Goal: Information Seeking & Learning: Learn about a topic

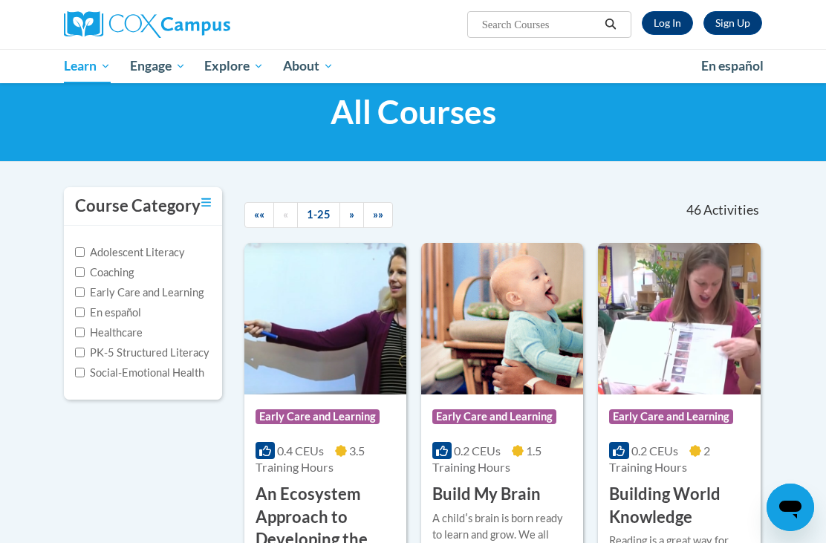
scroll to position [38, 0]
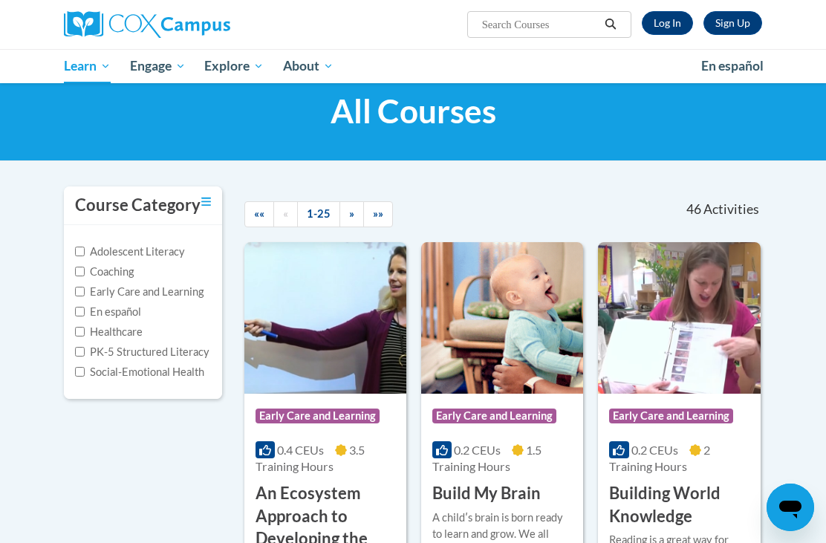
click at [261, 215] on span "««" at bounding box center [259, 213] width 10 height 13
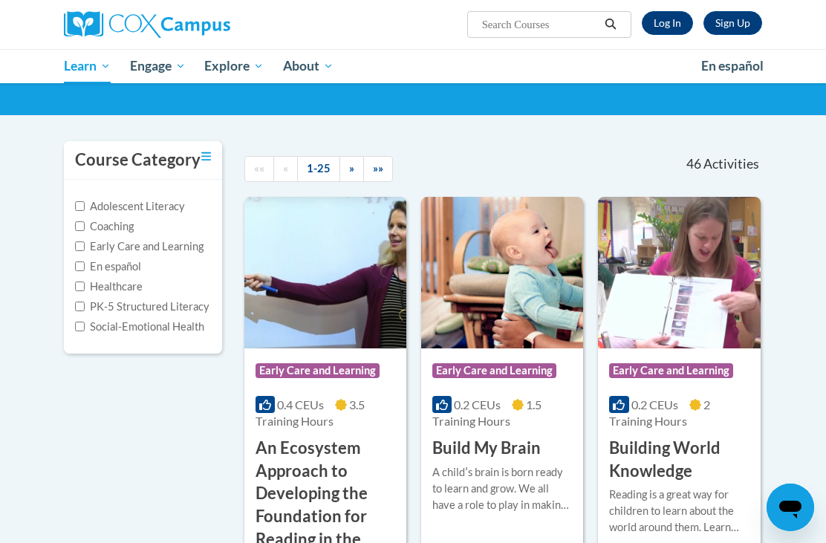
scroll to position [0, 0]
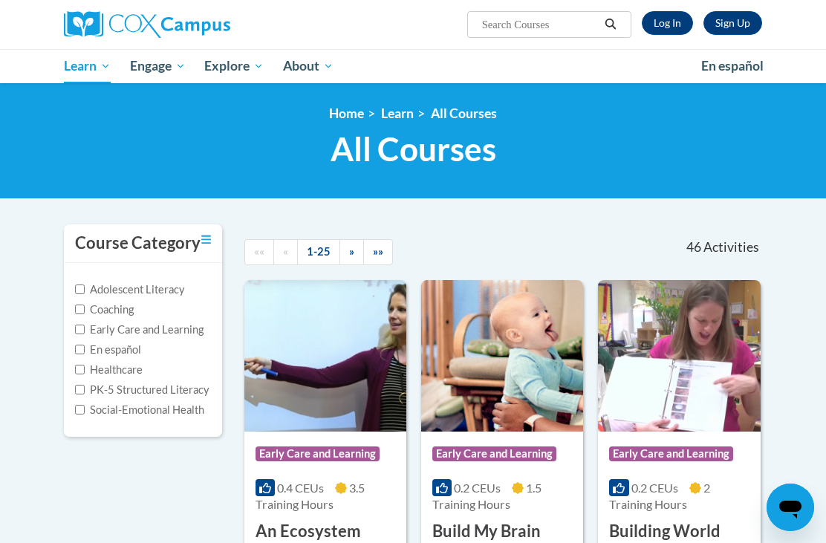
click at [0, 0] on span "All Courses" at bounding box center [0, 0] width 0 height 0
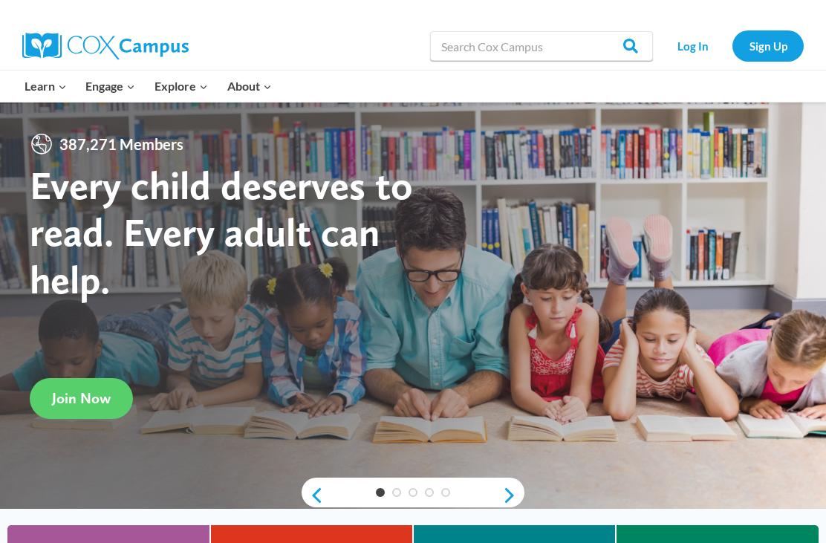
click at [700, 46] on link "Log In" at bounding box center [692, 45] width 65 height 30
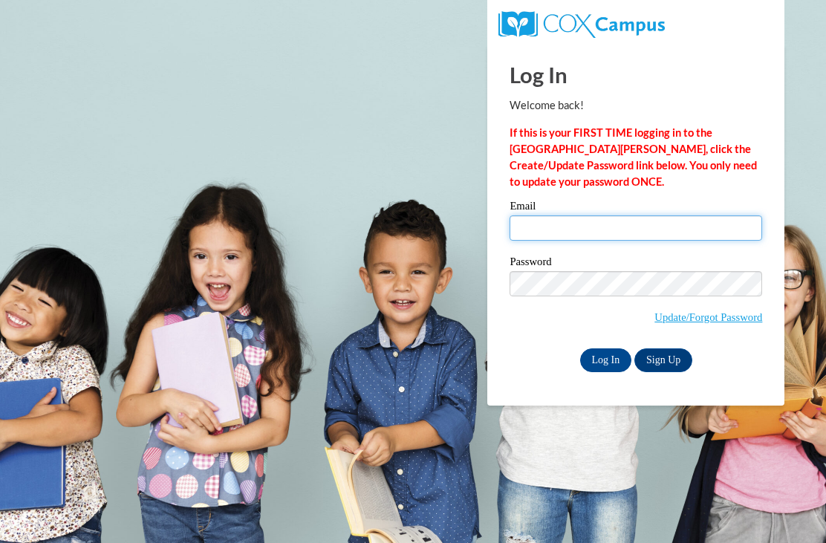
click at [574, 235] on input "Email" at bounding box center [636, 227] width 253 height 25
click at [653, 233] on input "Email" at bounding box center [636, 227] width 253 height 25
click at [618, 233] on input "Email" at bounding box center [636, 227] width 253 height 25
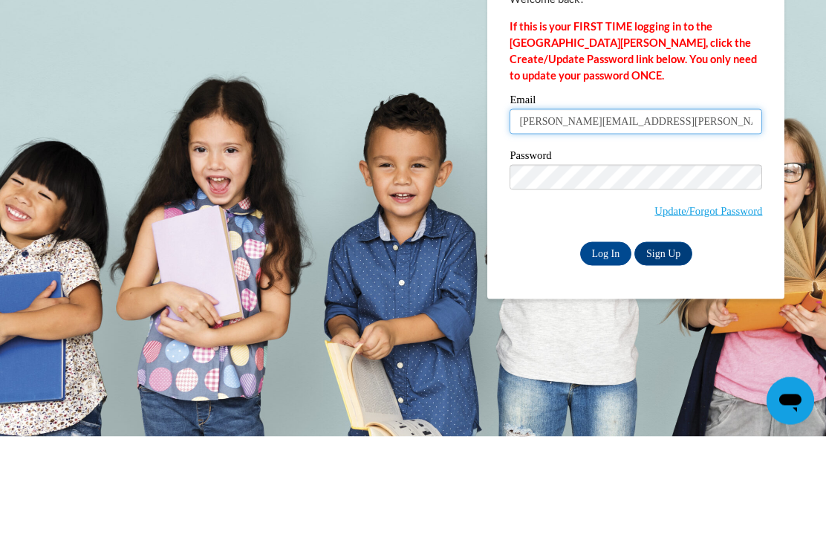
type input "moss.brittani@yahoo.com"
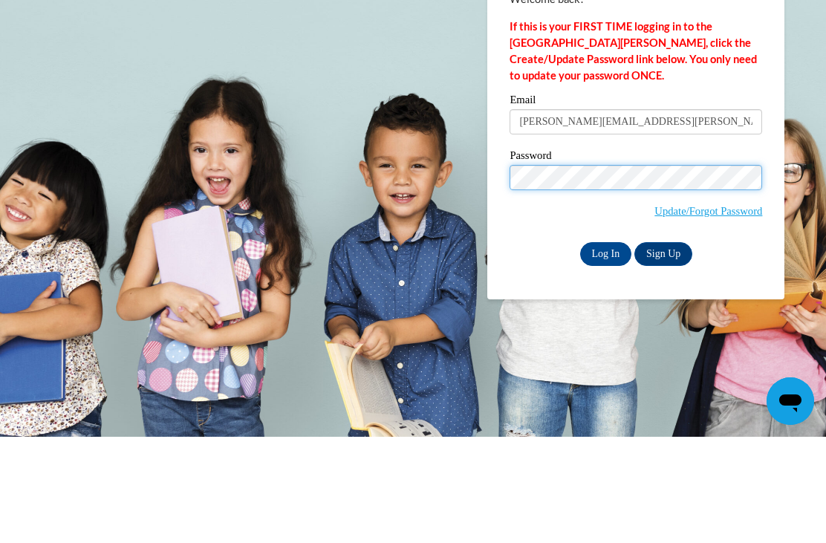
click at [605, 348] on input "Log In" at bounding box center [606, 360] width 52 height 24
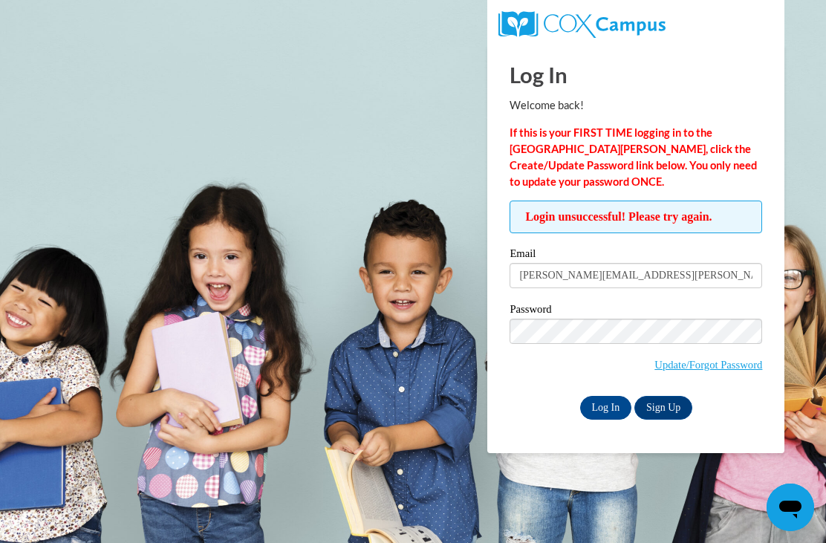
click at [701, 369] on link "Update/Forgot Password" at bounding box center [708, 365] width 108 height 12
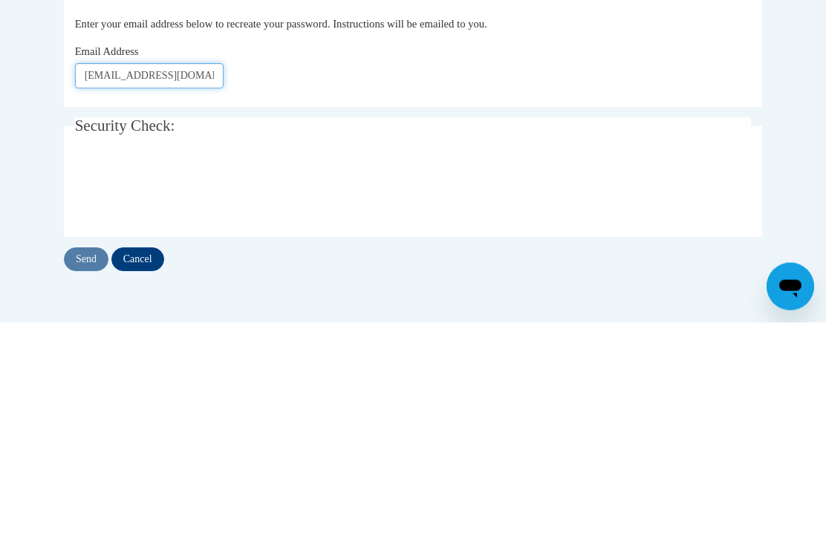
type input "[EMAIL_ADDRESS][DOMAIN_NAME]"
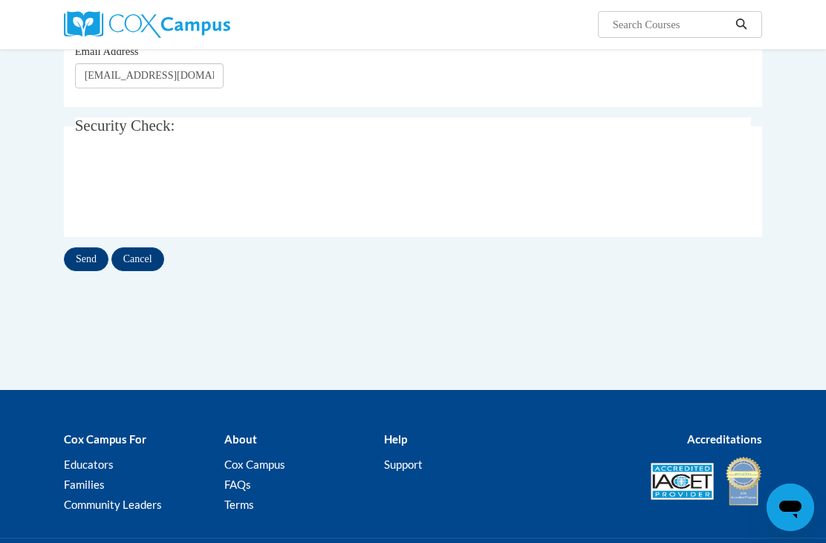
click at [94, 262] on input "Send" at bounding box center [86, 259] width 45 height 24
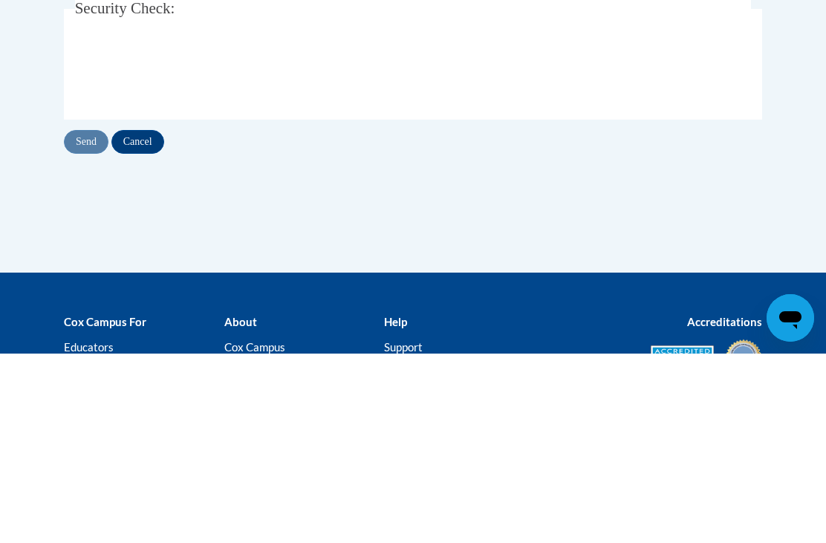
scroll to position [189, 0]
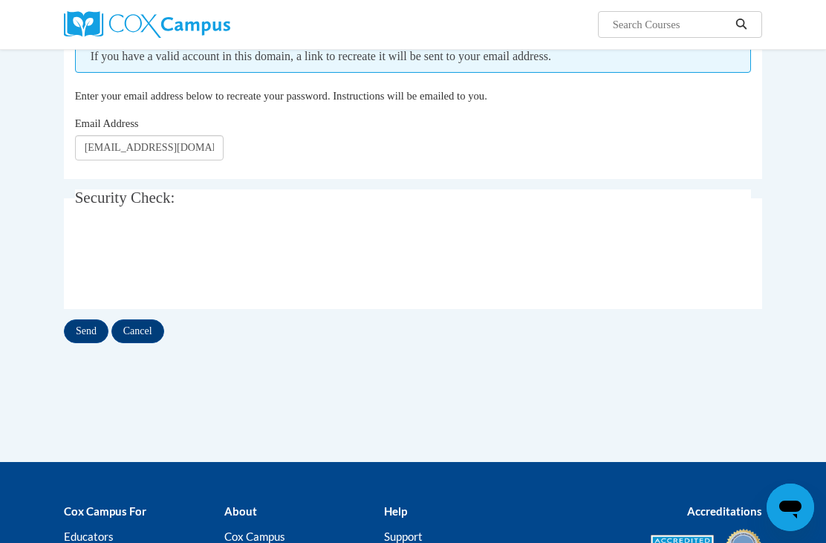
click at [92, 331] on input "Send" at bounding box center [86, 331] width 45 height 24
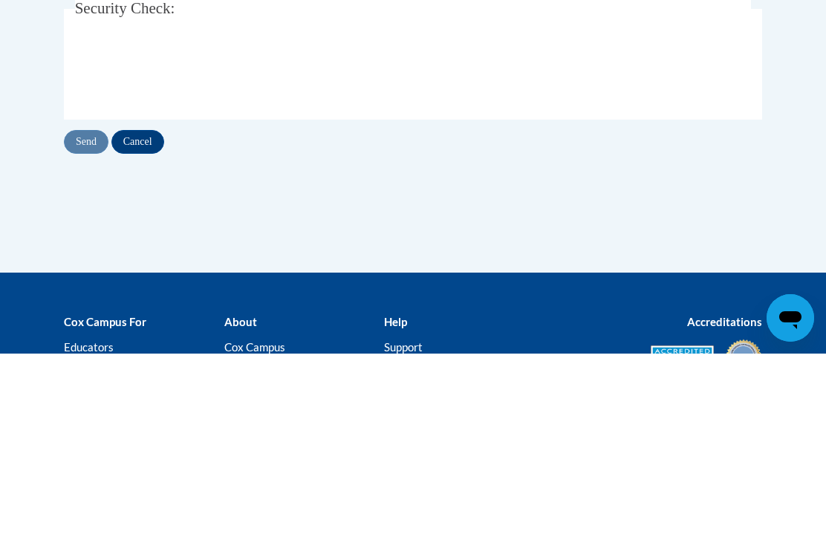
scroll to position [189, 0]
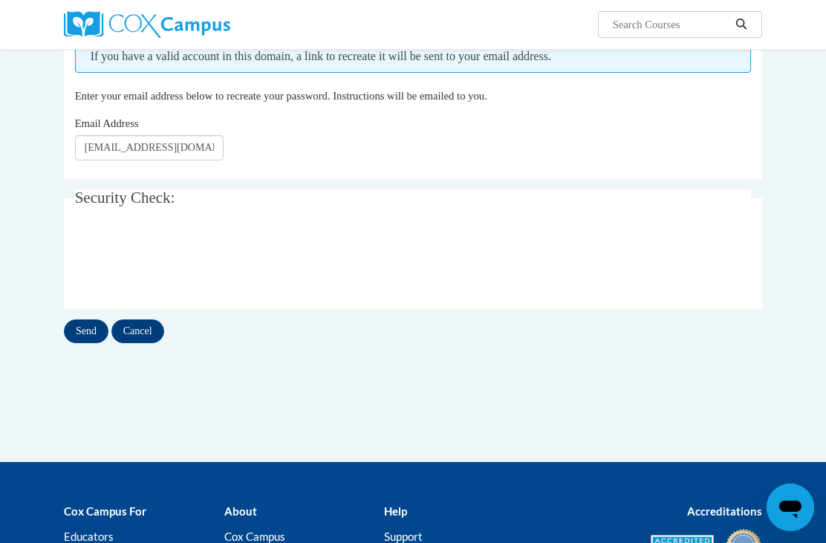
click at [91, 340] on input "Send" at bounding box center [86, 331] width 45 height 24
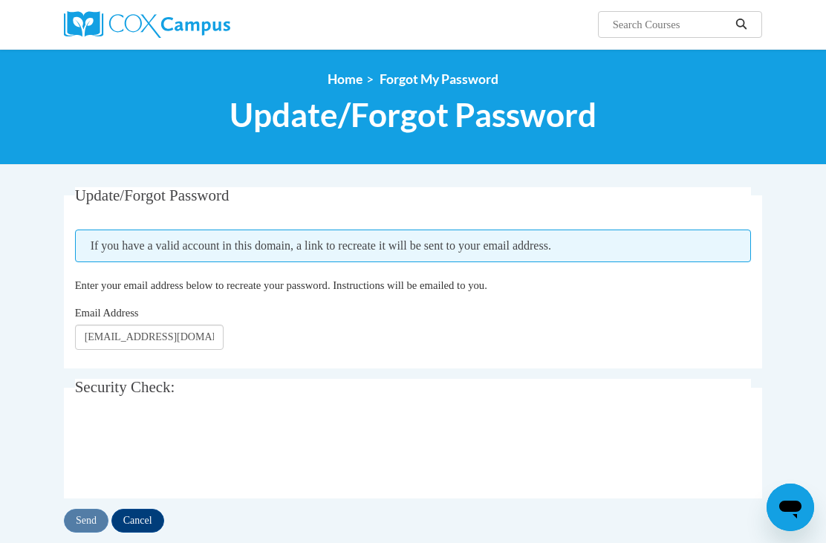
click at [230, 30] on img at bounding box center [147, 24] width 166 height 27
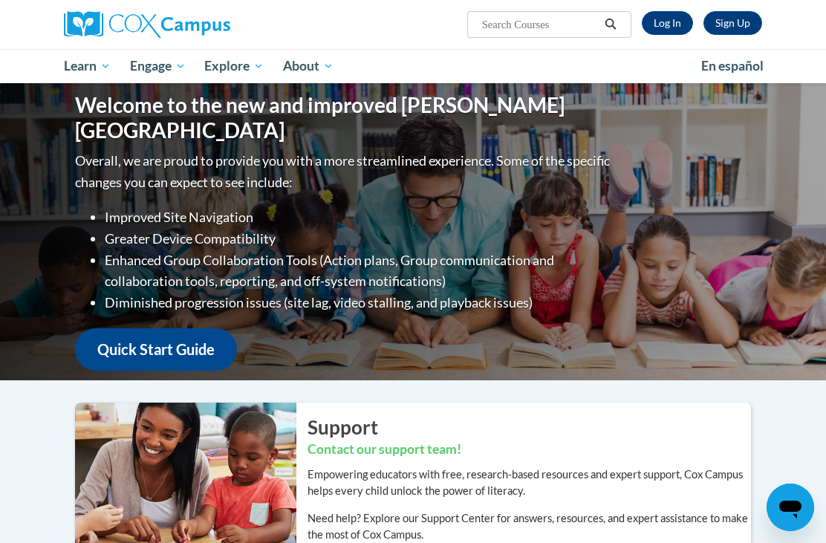
click at [672, 25] on link "Log In" at bounding box center [667, 23] width 51 height 24
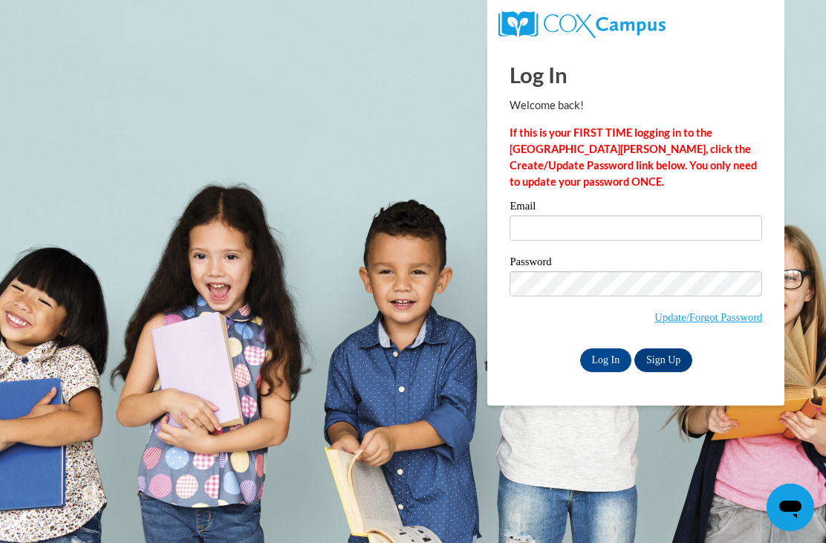
click at [628, 235] on input "Email" at bounding box center [636, 227] width 253 height 25
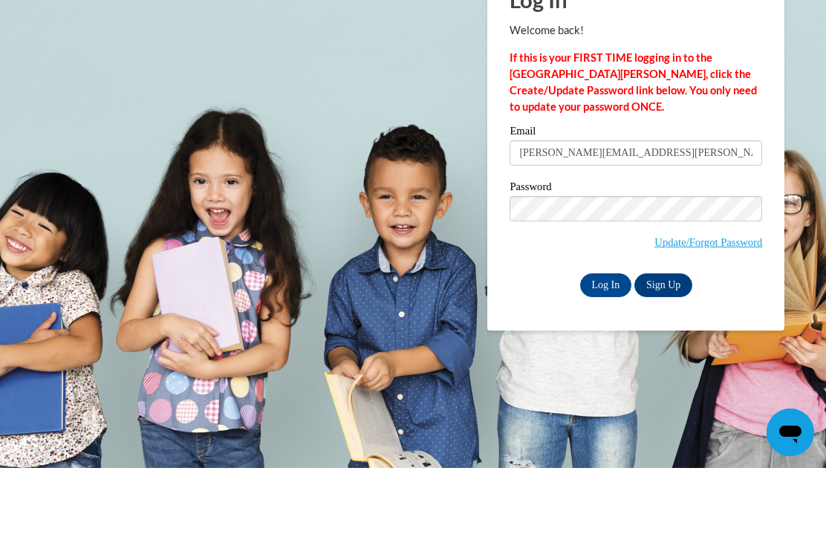
type input "moss.brittani@yahoo.com"
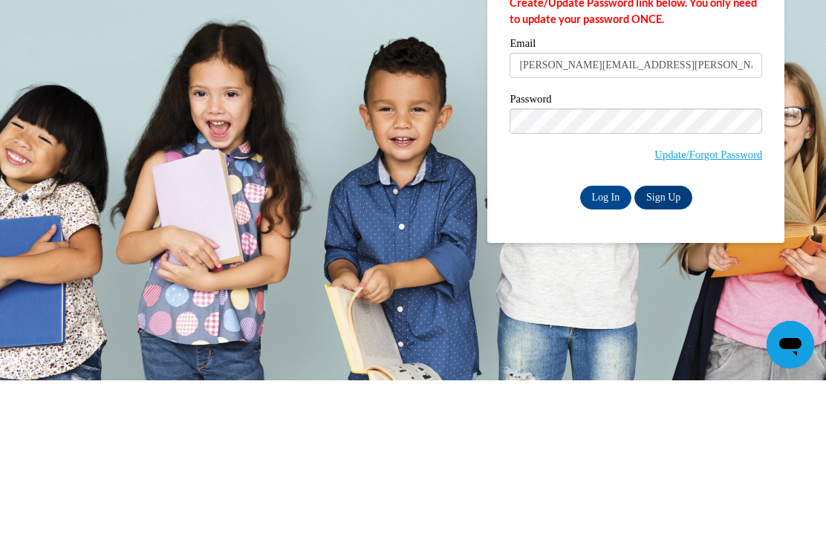
click at [614, 348] on input "Log In" at bounding box center [606, 360] width 52 height 24
click at [597, 360] on input "Log In" at bounding box center [606, 360] width 52 height 24
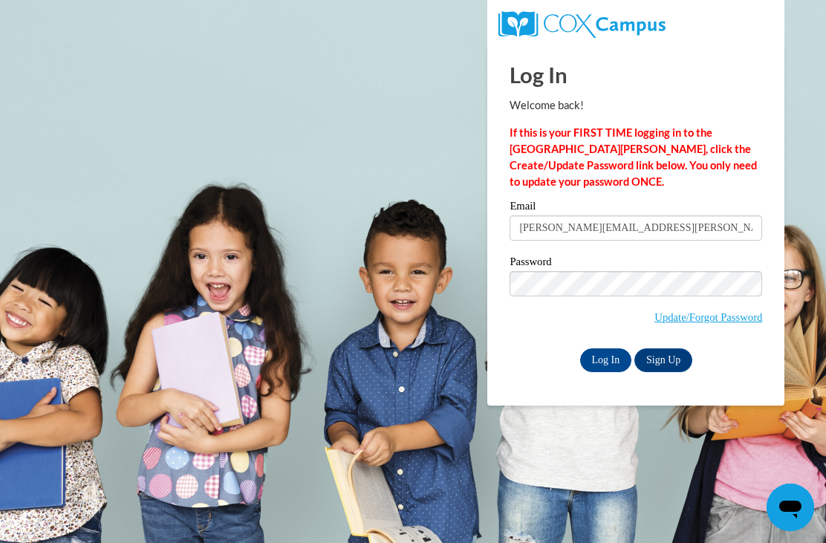
click at [614, 359] on input "Log In" at bounding box center [606, 360] width 52 height 24
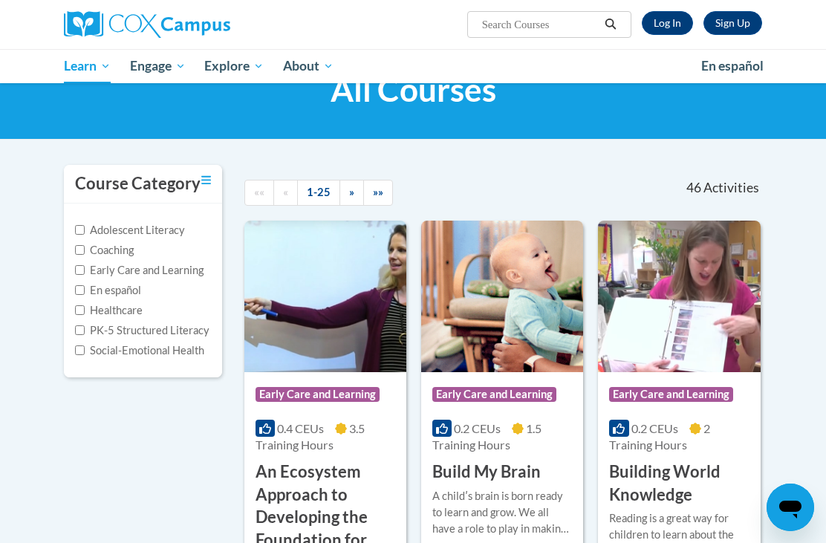
scroll to position [84, 0]
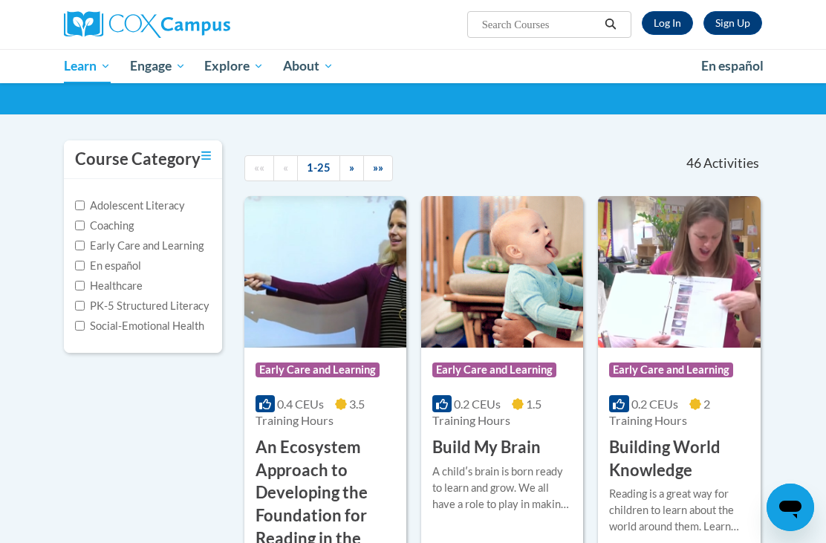
click at [530, 431] on div "Course Category: Early Care and Learning 0.2 CEUs 1.5 Training Hours COURSE Bui…" at bounding box center [502, 403] width 162 height 111
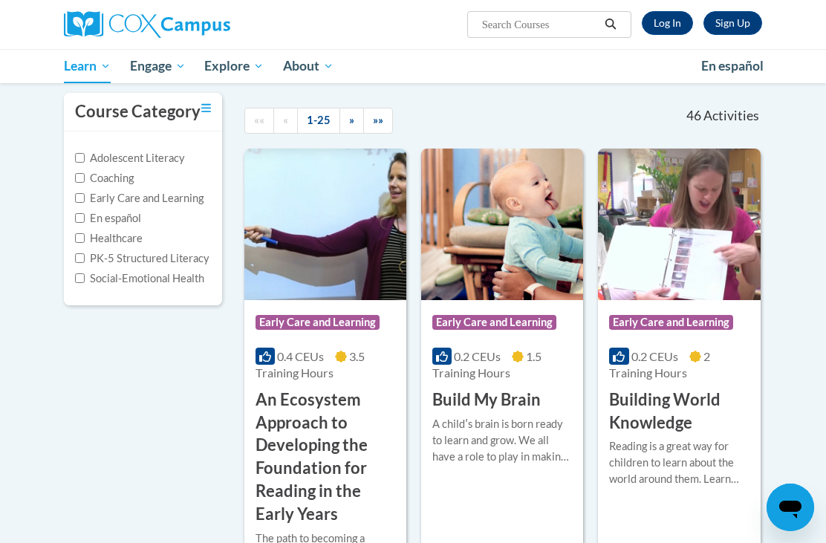
click at [521, 436] on div "A childʹs brain is born ready to learn and grow. We all have a role to play in …" at bounding box center [502, 440] width 140 height 49
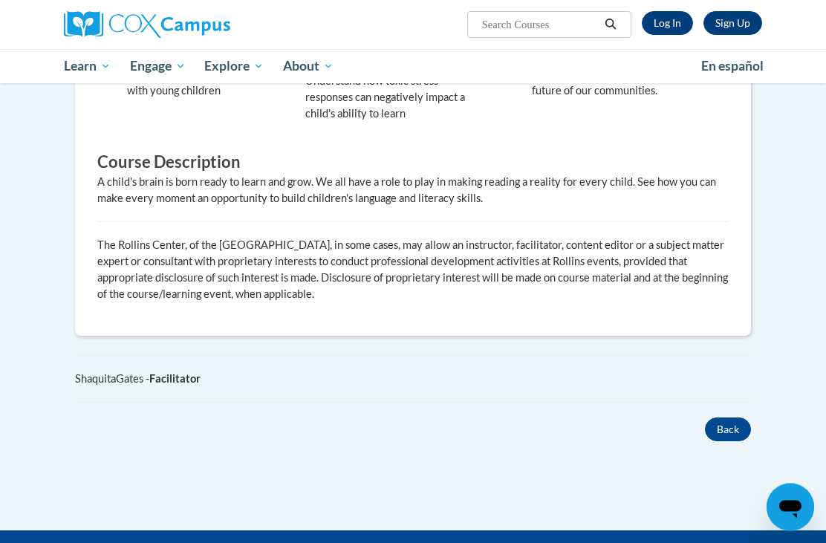
scroll to position [608, 0]
click at [727, 428] on button "Back" at bounding box center [728, 430] width 46 height 24
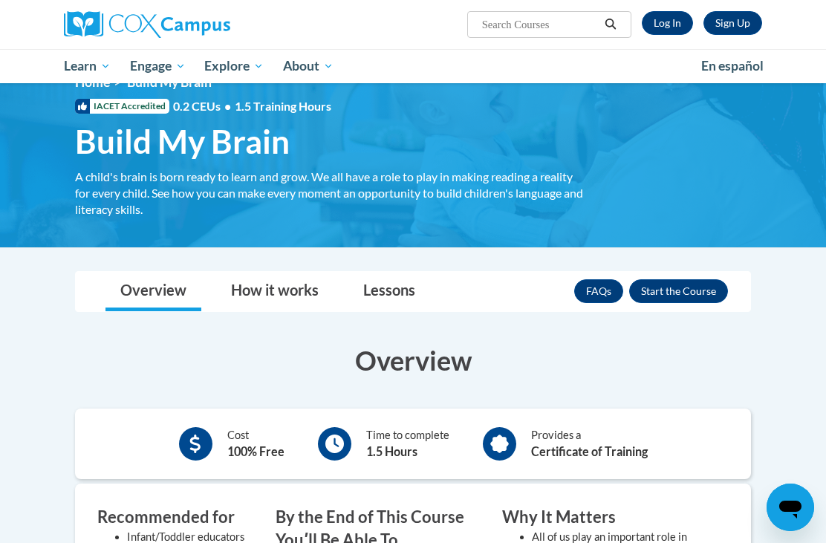
scroll to position [32, 0]
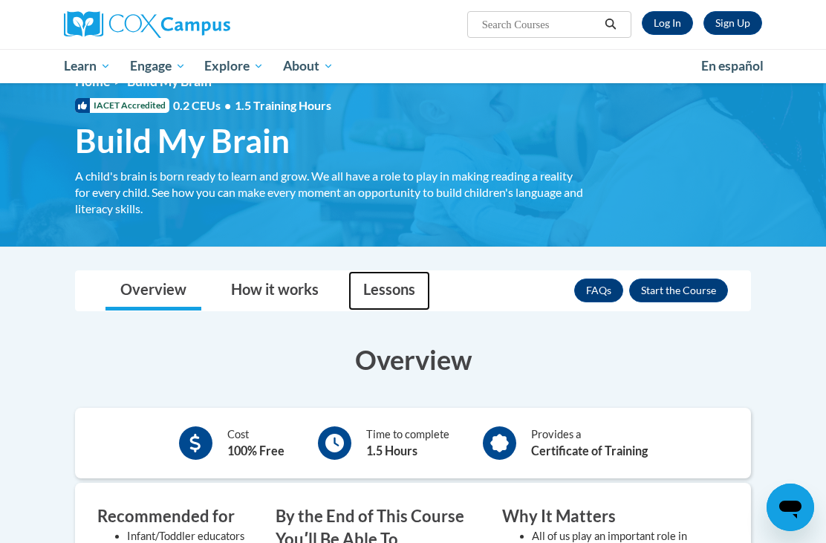
click at [379, 290] on link "Lessons" at bounding box center [389, 290] width 82 height 39
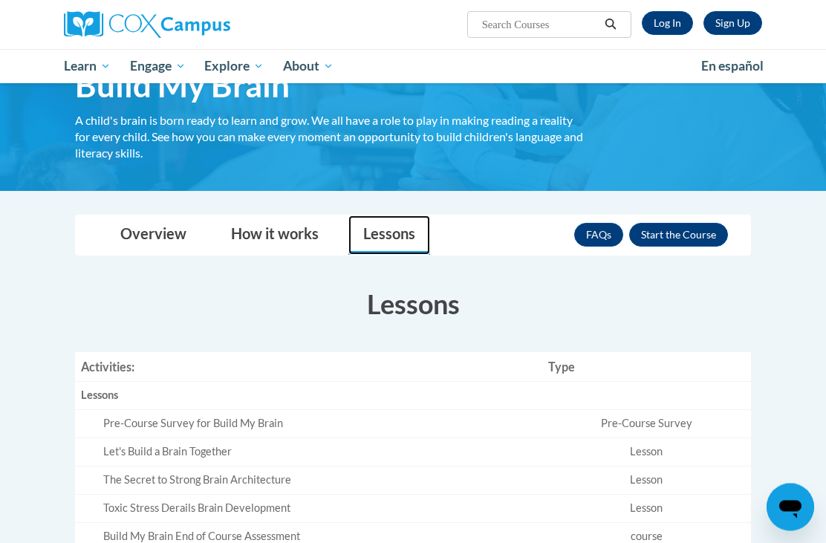
scroll to position [91, 0]
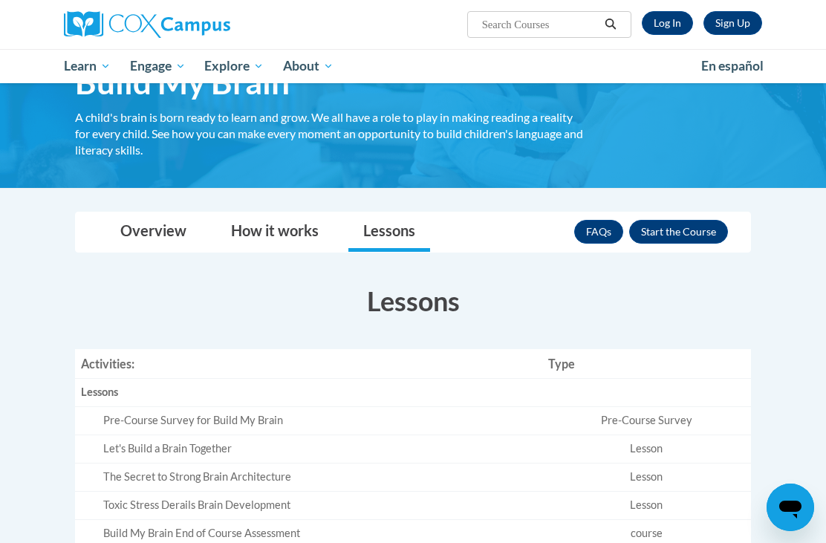
click at [307, 419] on div "Pre-Course Survey for Build My Brain" at bounding box center [319, 421] width 433 height 16
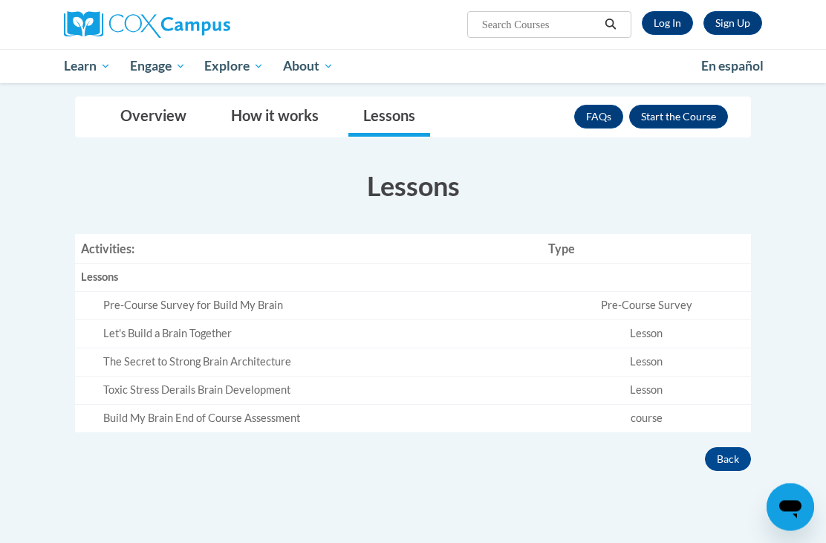
click at [671, 118] on button "Enroll" at bounding box center [678, 117] width 99 height 24
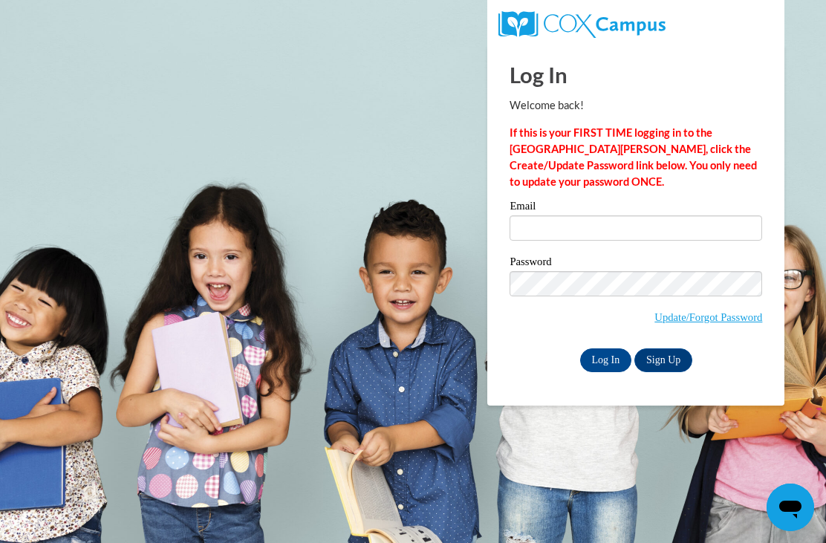
click at [570, 233] on input "Email" at bounding box center [636, 227] width 253 height 25
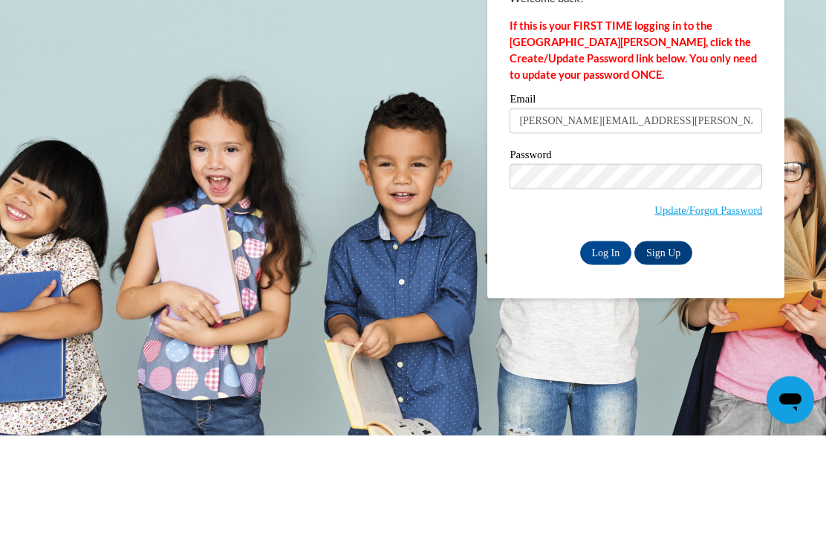
type input "[PERSON_NAME][EMAIL_ADDRESS][PERSON_NAME][DOMAIN_NAME]"
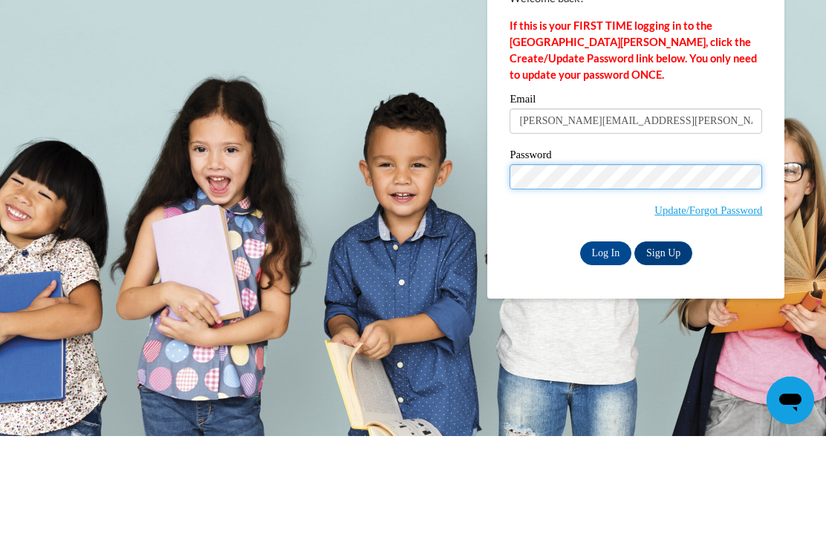
click at [605, 348] on input "Log In" at bounding box center [606, 360] width 52 height 24
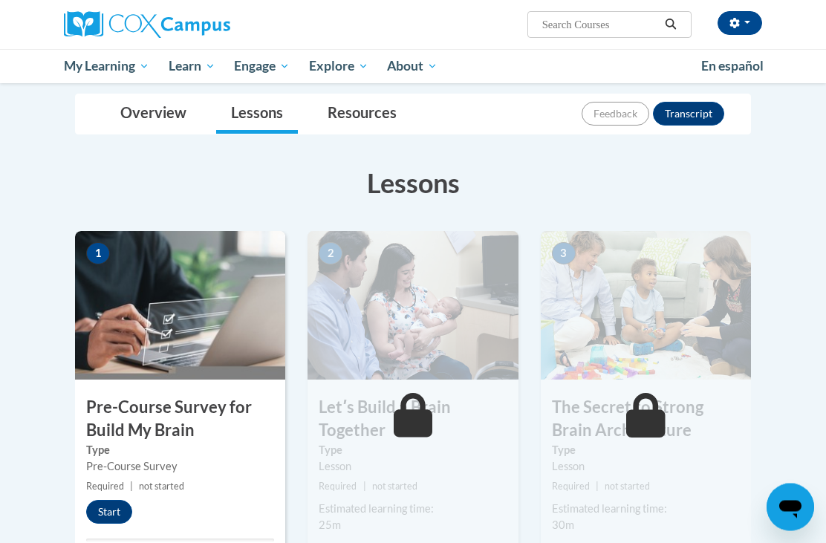
scroll to position [154, 0]
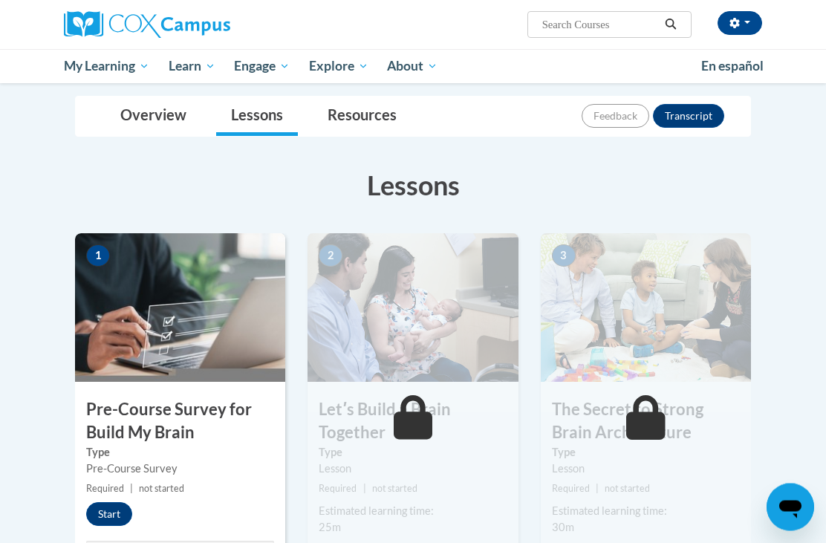
click at [118, 506] on button "Start" at bounding box center [109, 515] width 46 height 24
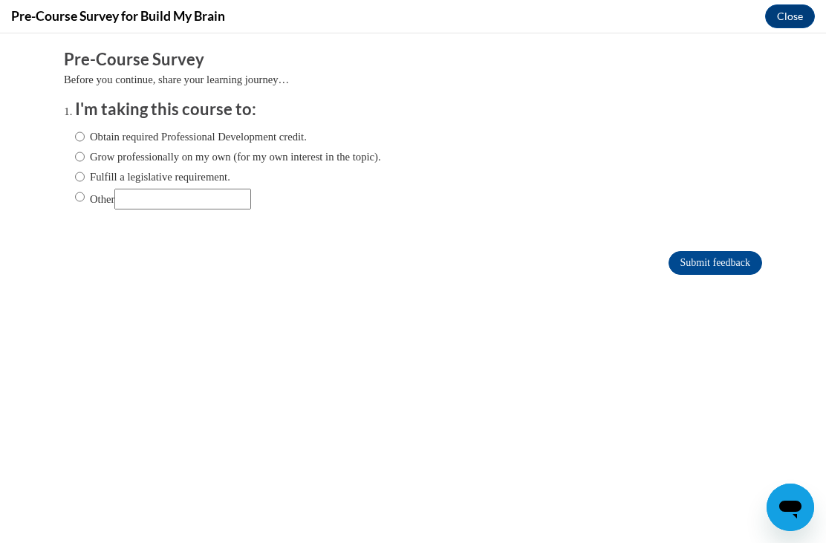
scroll to position [0, 0]
click at [106, 143] on label "Obtain required Professional Development credit." at bounding box center [191, 137] width 232 height 16
click at [85, 143] on input "Obtain required Professional Development credit." at bounding box center [80, 137] width 10 height 16
radio input "true"
click at [147, 135] on label "Obtain required Professional Development credit." at bounding box center [191, 137] width 232 height 16
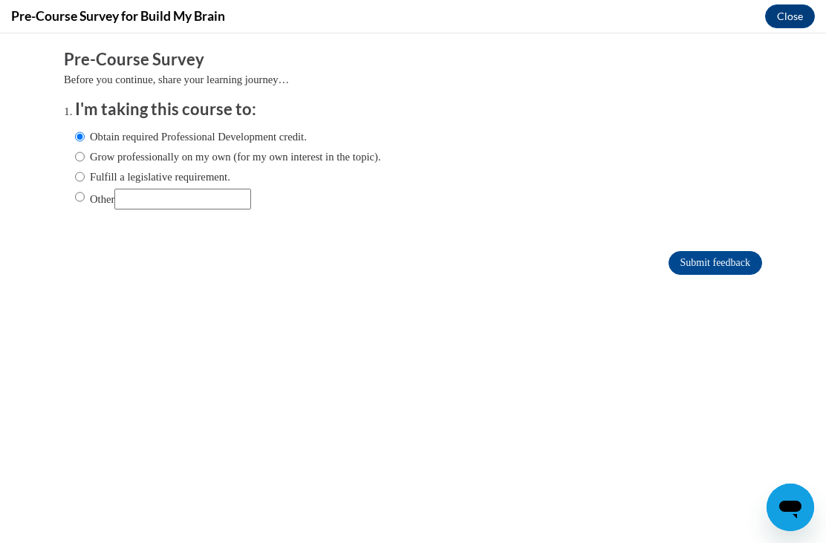
click at [85, 135] on input "Obtain required Professional Development credit." at bounding box center [80, 137] width 10 height 16
click at [105, 153] on label "Grow professionally on my own (for my own interest in the topic)." at bounding box center [228, 157] width 306 height 16
click at [85, 153] on input "Grow professionally on my own (for my own interest in the topic)." at bounding box center [80, 157] width 10 height 16
radio input "true"
click at [96, 137] on label "Obtain required Professional Development credit." at bounding box center [191, 137] width 232 height 16
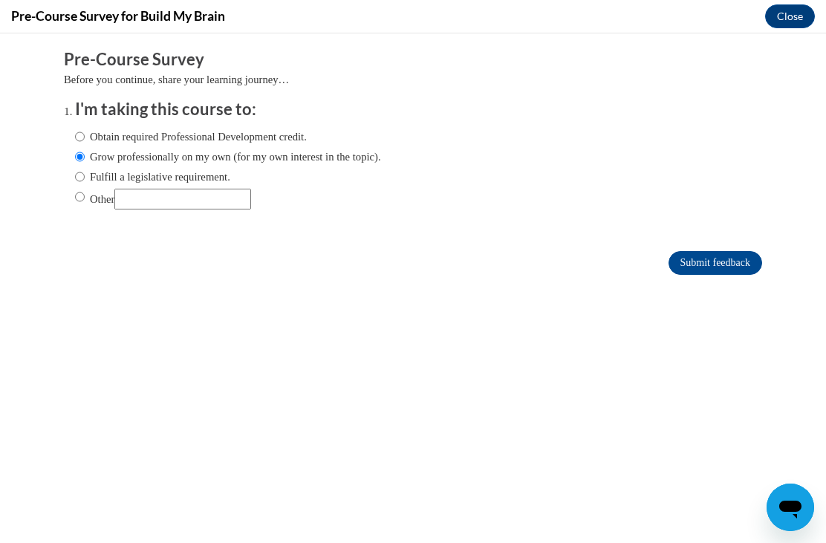
click at [85, 137] on input "Obtain required Professional Development credit." at bounding box center [80, 137] width 10 height 16
radio input "true"
click at [731, 269] on input "Submit feedback" at bounding box center [716, 263] width 94 height 24
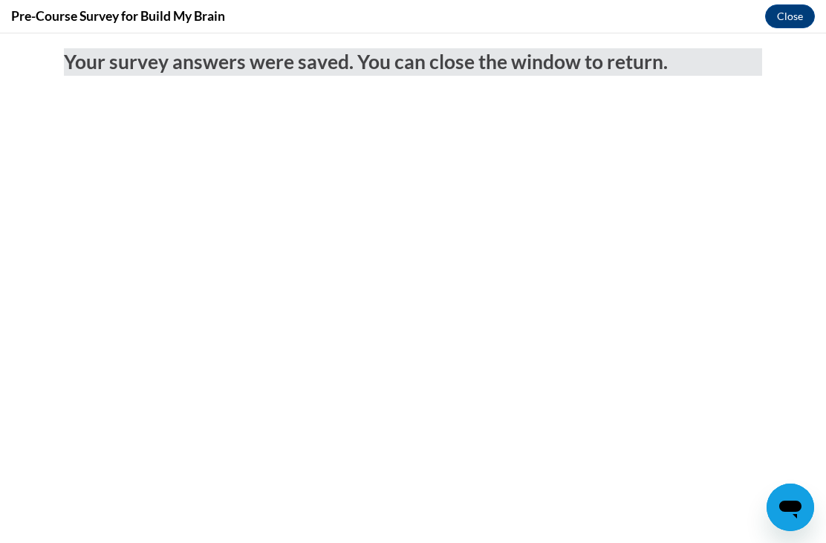
click at [789, 7] on button "Close" at bounding box center [790, 16] width 50 height 24
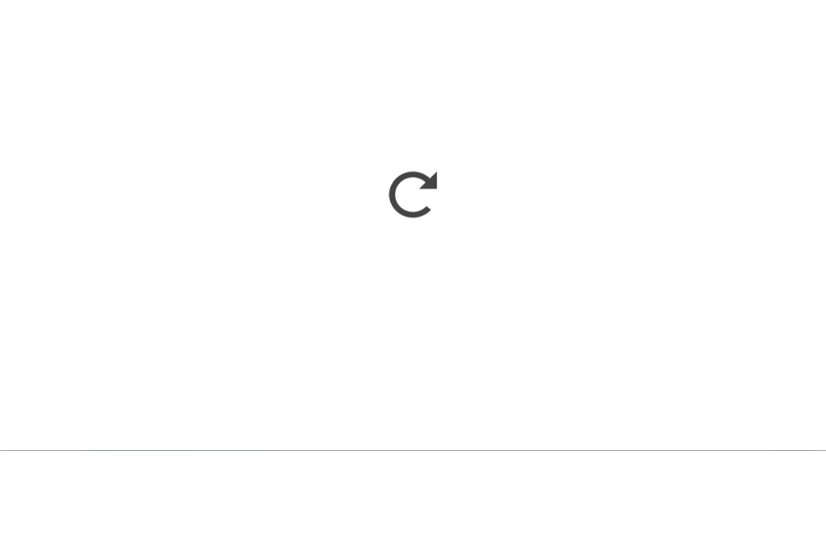
scroll to position [247, 0]
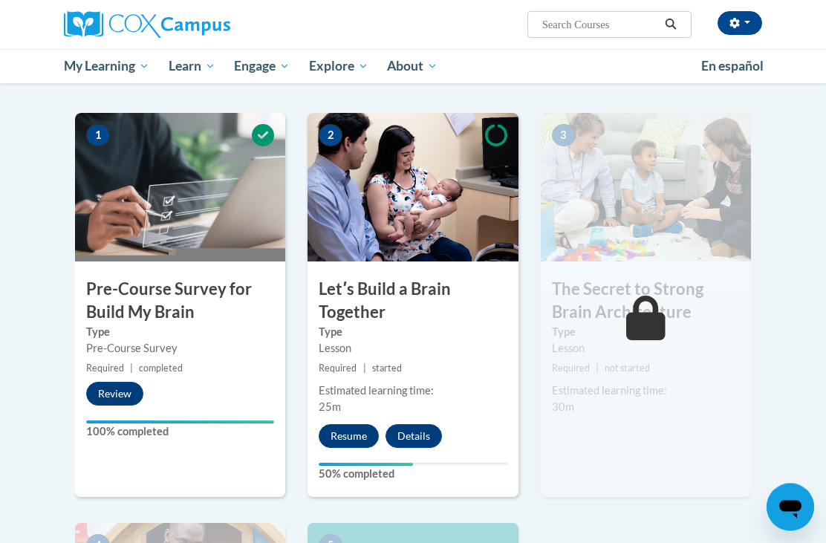
click at [357, 443] on button "Resume" at bounding box center [349, 437] width 60 height 24
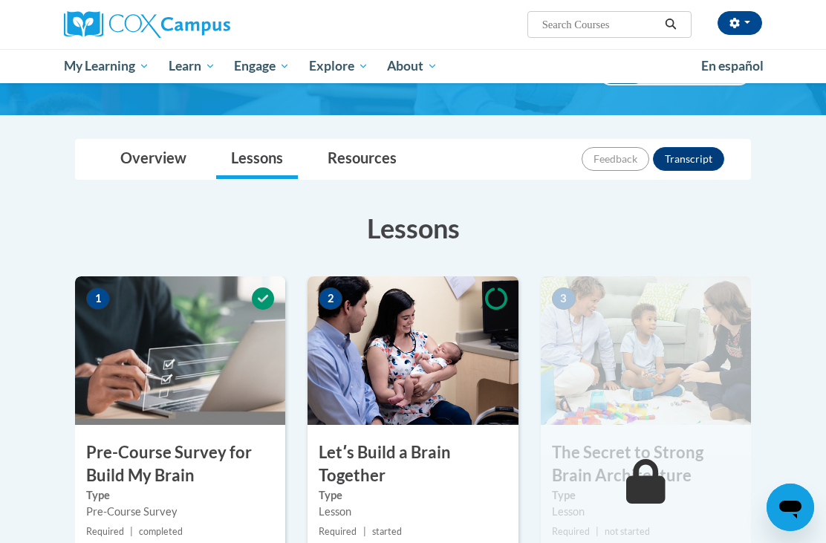
scroll to position [247, 0]
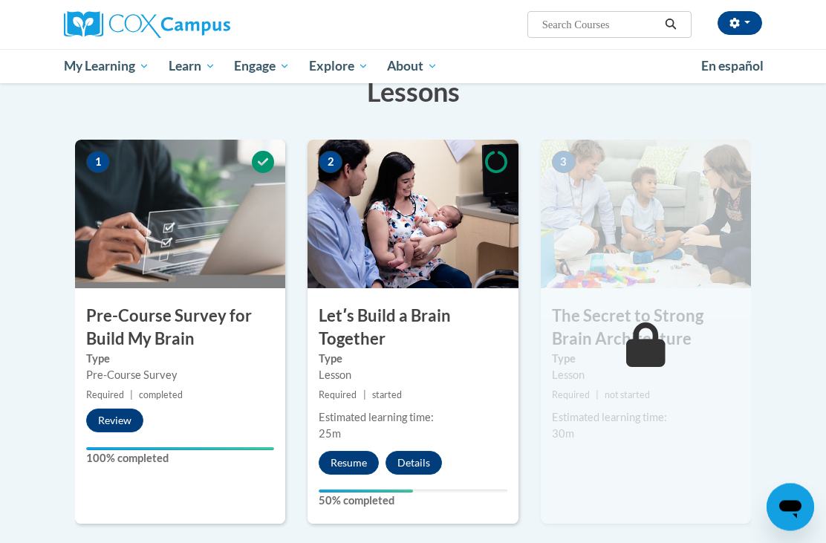
click at [368, 458] on button "Resume" at bounding box center [349, 464] width 60 height 24
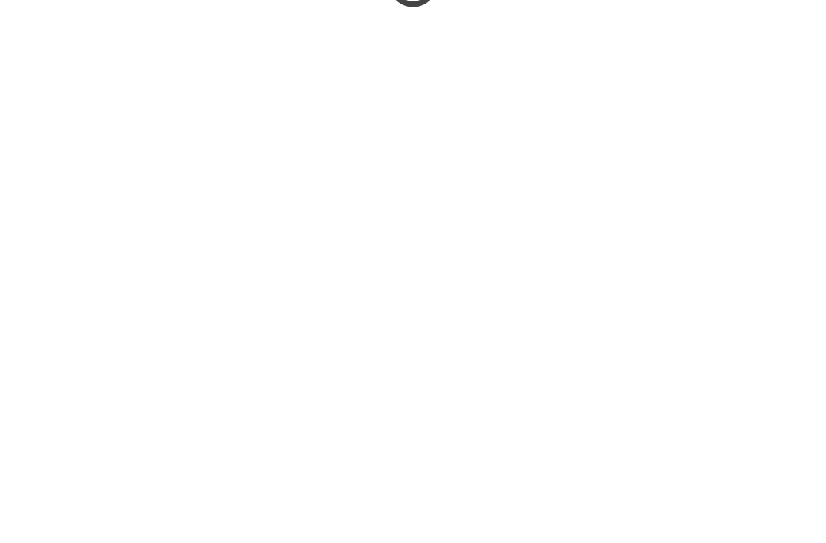
scroll to position [565, 0]
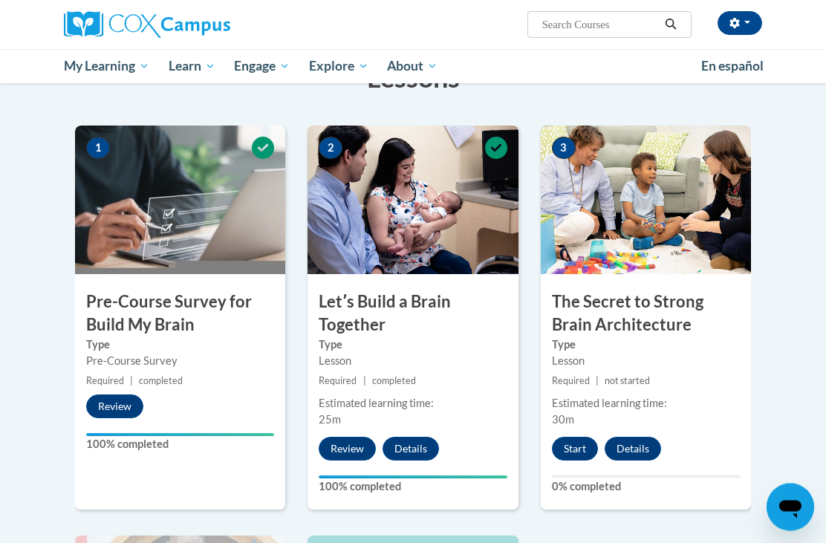
click at [574, 458] on button "Start" at bounding box center [575, 450] width 46 height 24
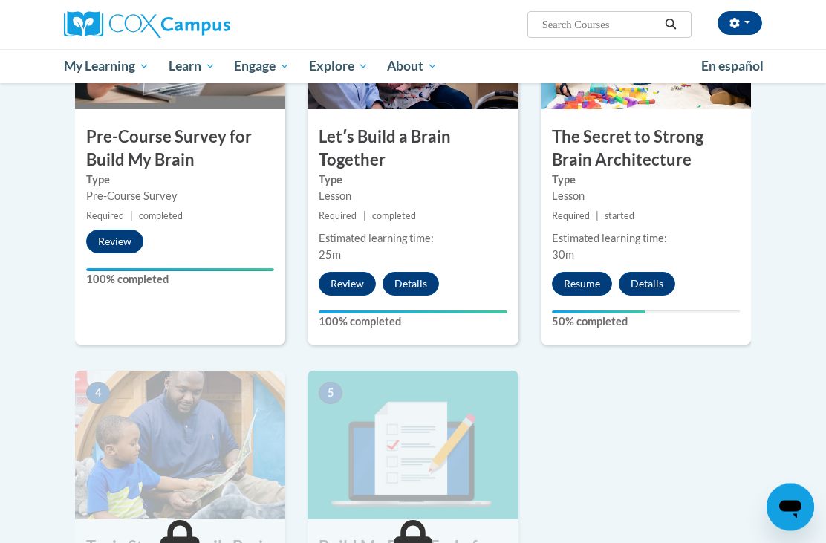
scroll to position [427, 0]
click at [582, 278] on button "Resume" at bounding box center [582, 284] width 60 height 24
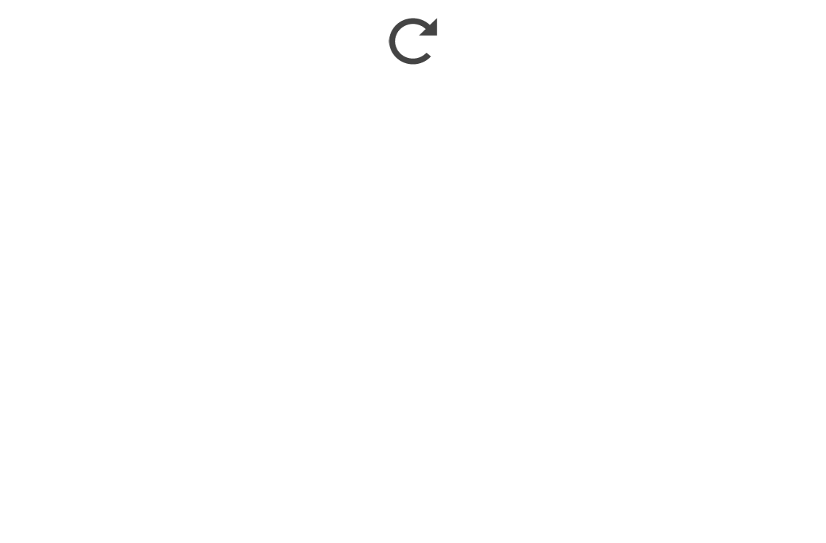
scroll to position [732, 0]
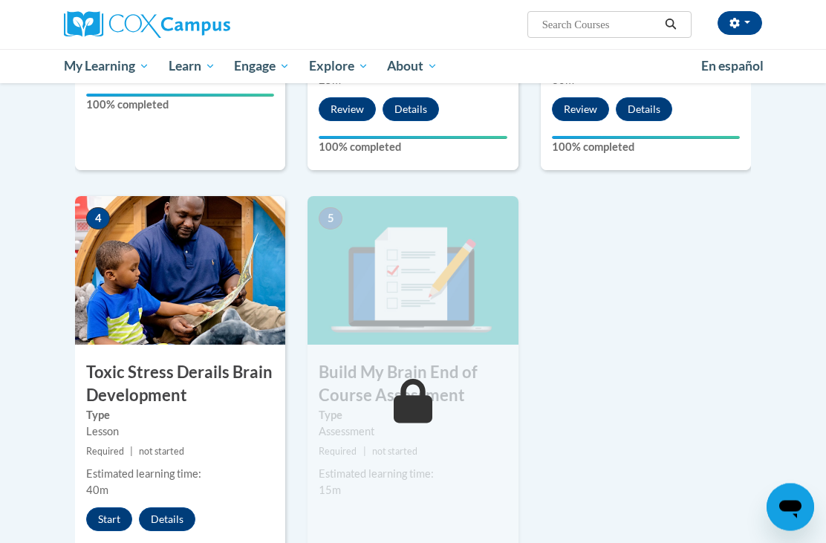
scroll to position [600, 0]
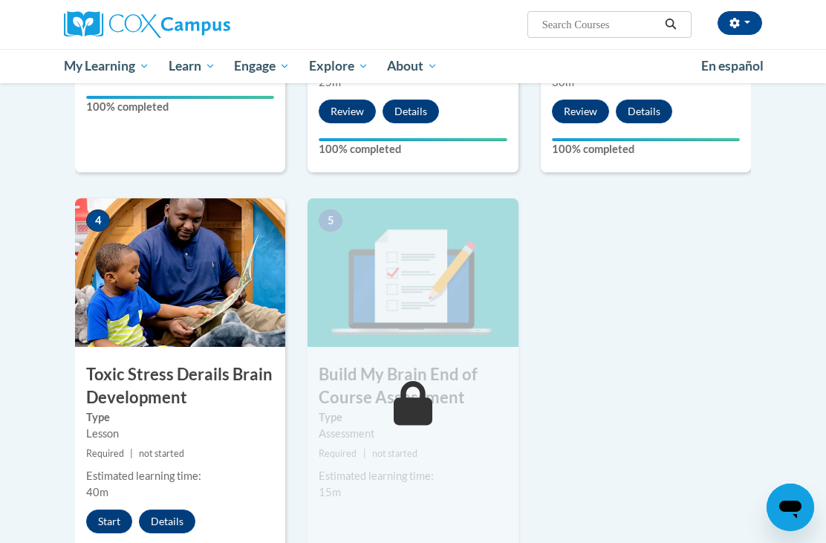
click at [111, 521] on button "Start" at bounding box center [109, 522] width 46 height 24
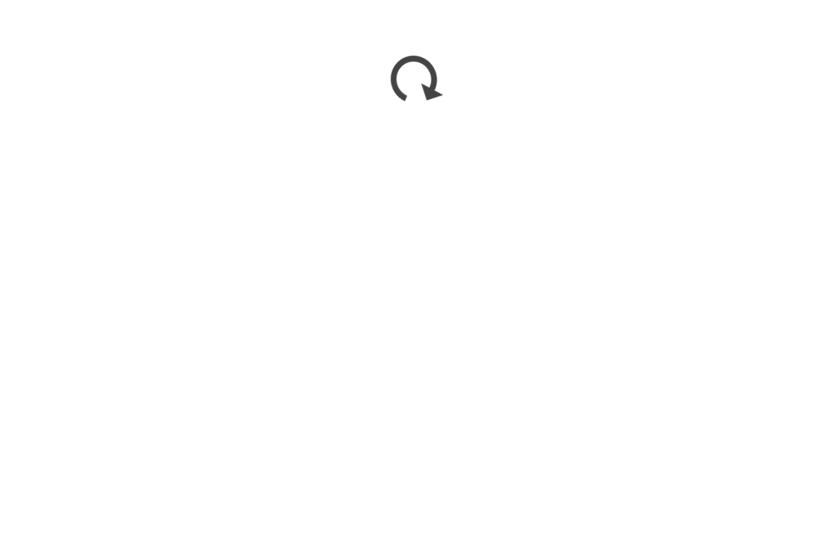
scroll to position [838, 0]
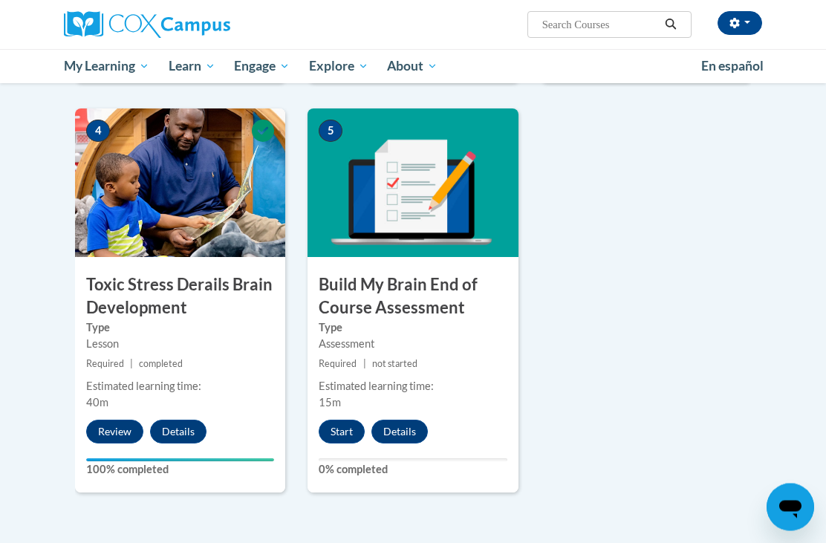
scroll to position [689, 0]
click at [350, 438] on button "Start" at bounding box center [342, 432] width 46 height 24
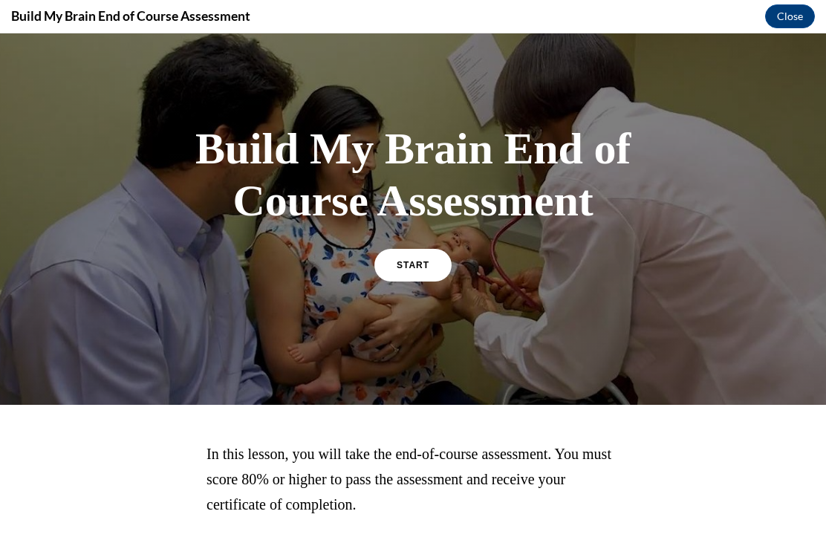
scroll to position [39, 0]
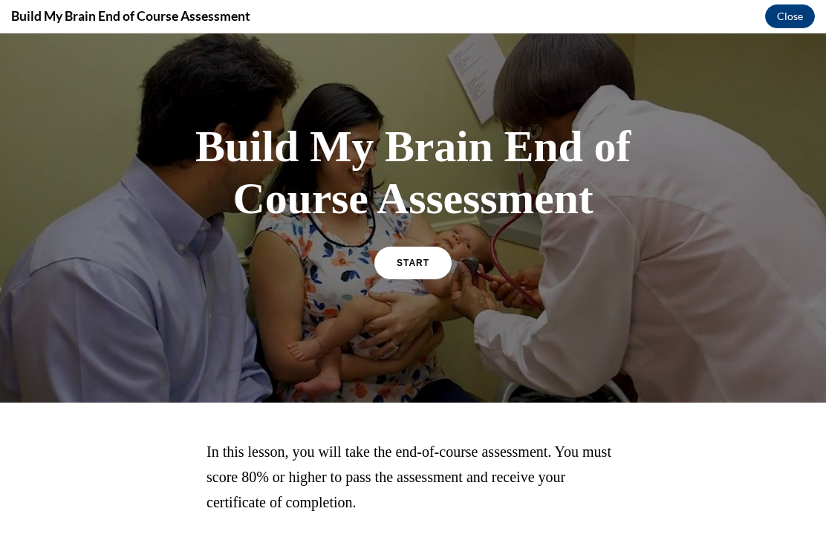
click at [427, 264] on span "START" at bounding box center [413, 263] width 33 height 10
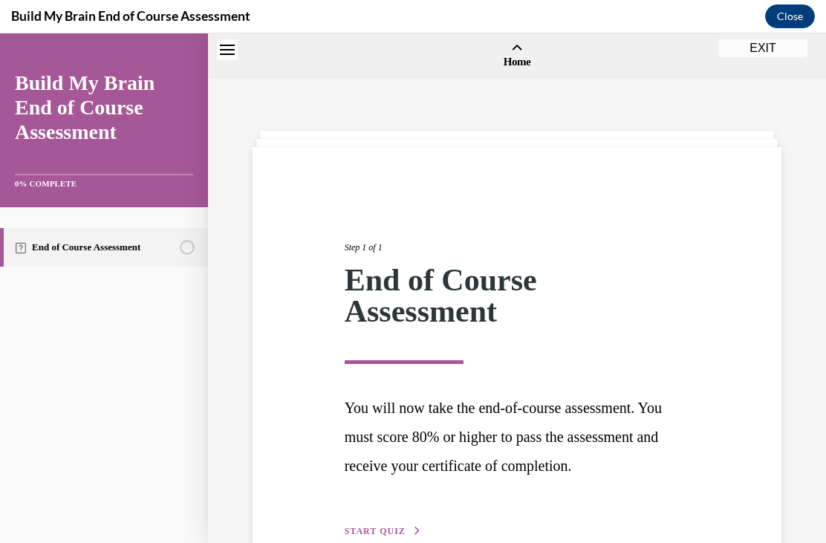
scroll to position [46, 0]
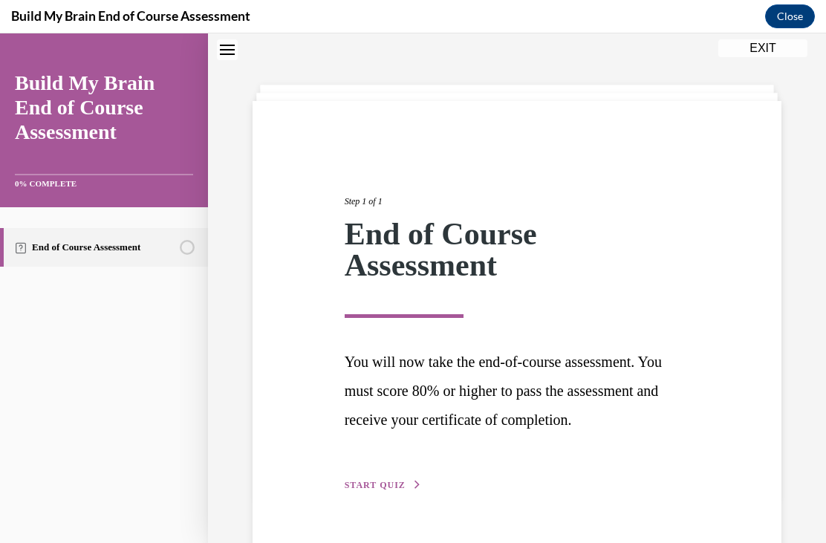
click at [405, 487] on button "START QUIZ" at bounding box center [383, 484] width 77 height 13
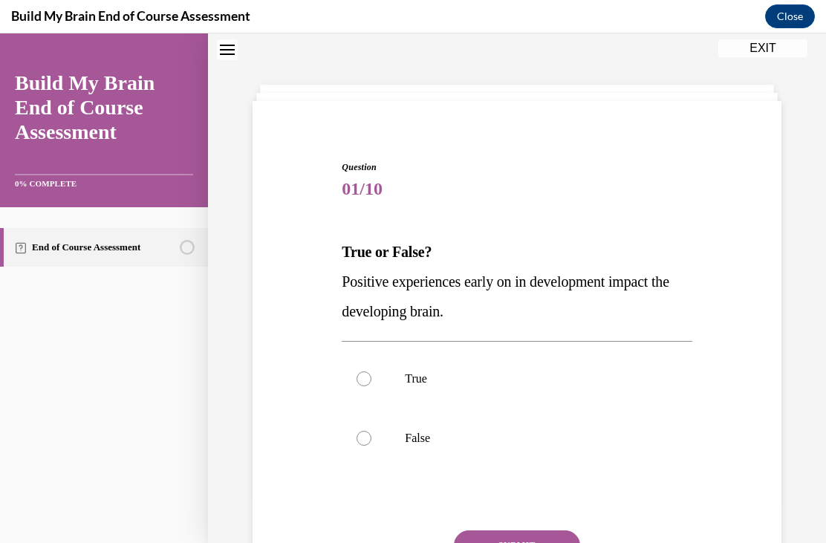
click at [418, 374] on p "True" at bounding box center [530, 378] width 250 height 15
click at [371, 374] on input "True" at bounding box center [364, 378] width 15 height 15
radio input "true"
click at [529, 542] on button "SUBMIT" at bounding box center [517, 545] width 126 height 30
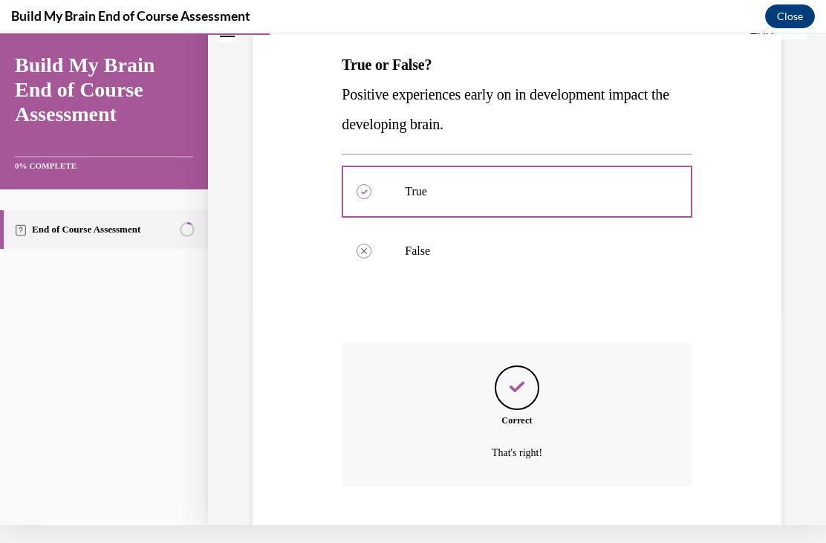
scroll to position [239, 0]
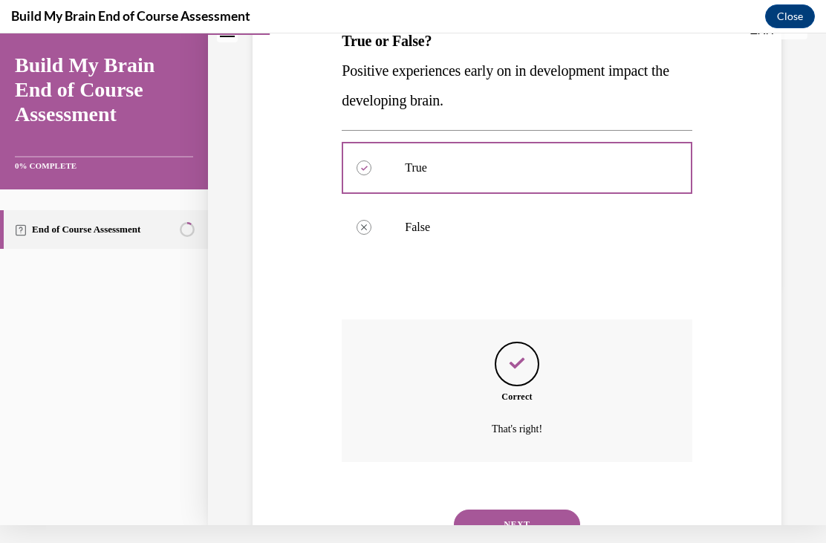
click at [558, 519] on button "NEXT" at bounding box center [517, 525] width 126 height 30
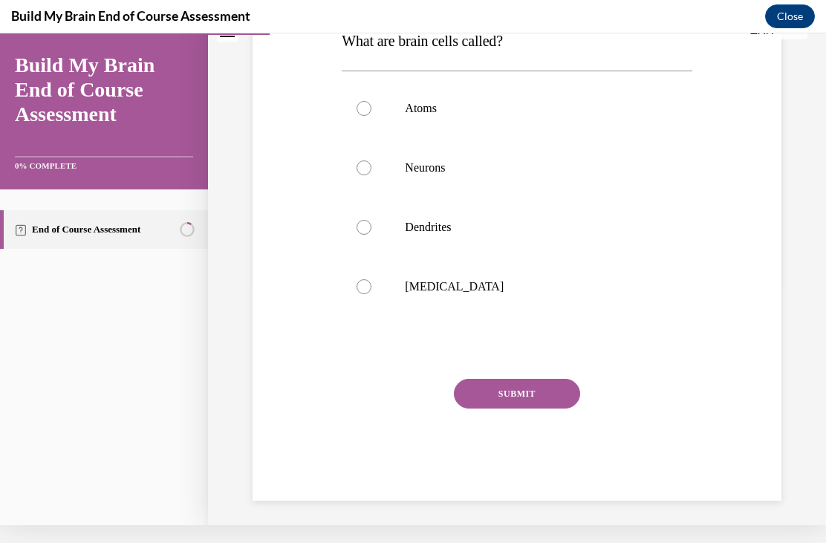
scroll to position [0, 0]
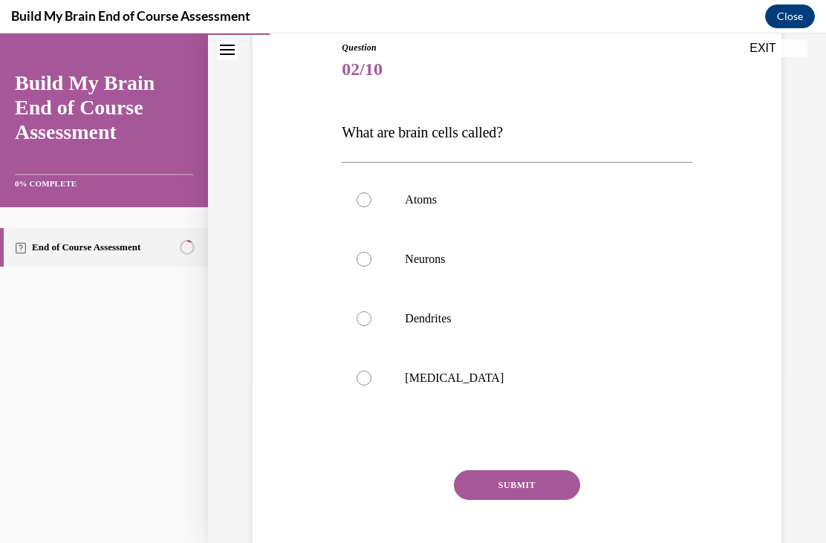
click at [367, 264] on div at bounding box center [364, 259] width 15 height 15
click at [367, 264] on input "Neurons" at bounding box center [364, 259] width 15 height 15
radio input "true"
click at [536, 492] on button "SUBMIT" at bounding box center [517, 485] width 126 height 30
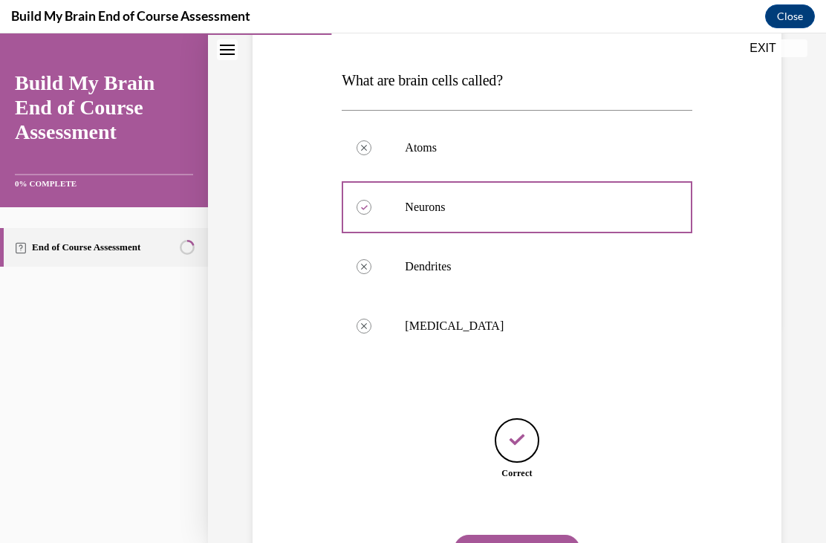
scroll to position [226, 0]
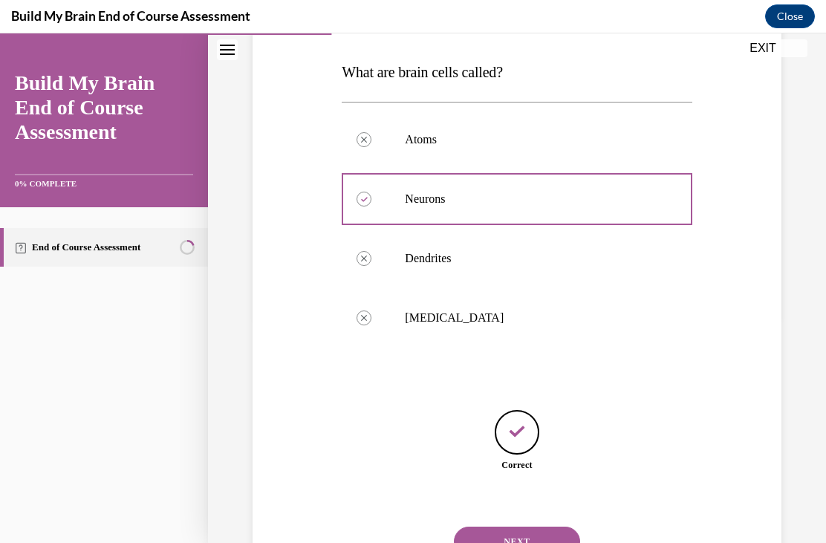
click at [562, 536] on button "NEXT" at bounding box center [517, 542] width 126 height 30
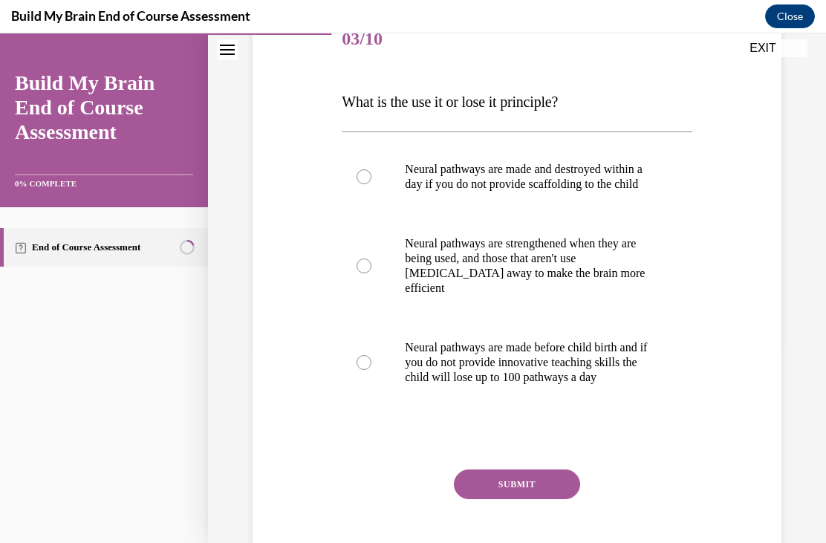
scroll to position [189, 0]
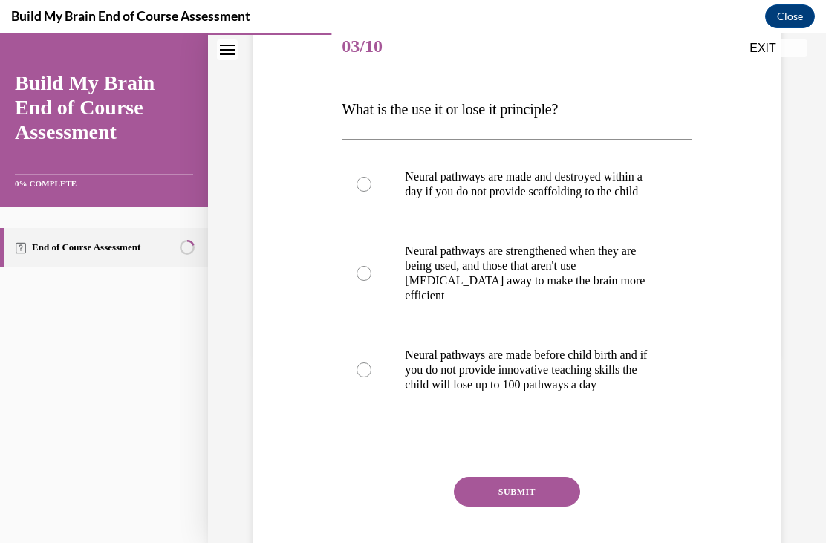
click at [510, 285] on p "Neural pathways are strengthened when they are being used, and those that aren'…" at bounding box center [530, 273] width 250 height 59
click at [371, 281] on input "Neural pathways are strengthened when they are being used, and those that aren'…" at bounding box center [364, 273] width 15 height 15
radio input "true"
click at [525, 507] on button "SUBMIT" at bounding box center [517, 492] width 126 height 30
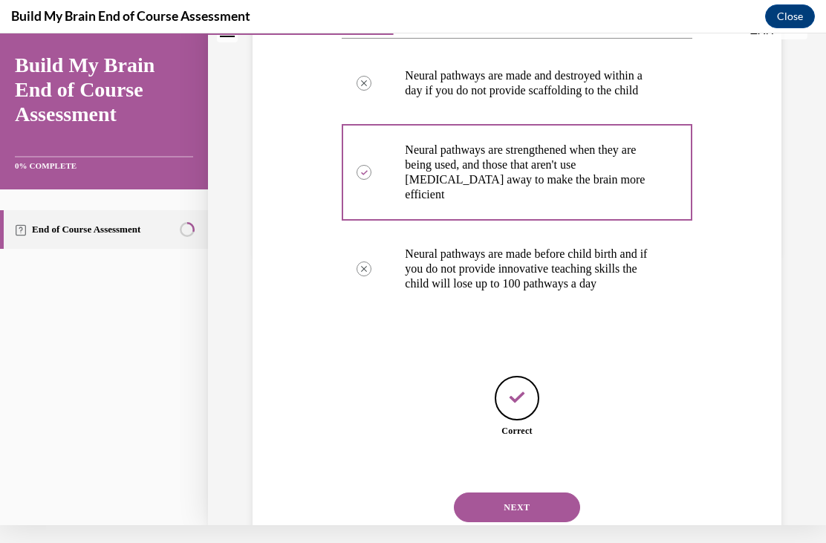
scroll to position [271, 0]
click at [544, 506] on button "NEXT" at bounding box center [517, 508] width 126 height 30
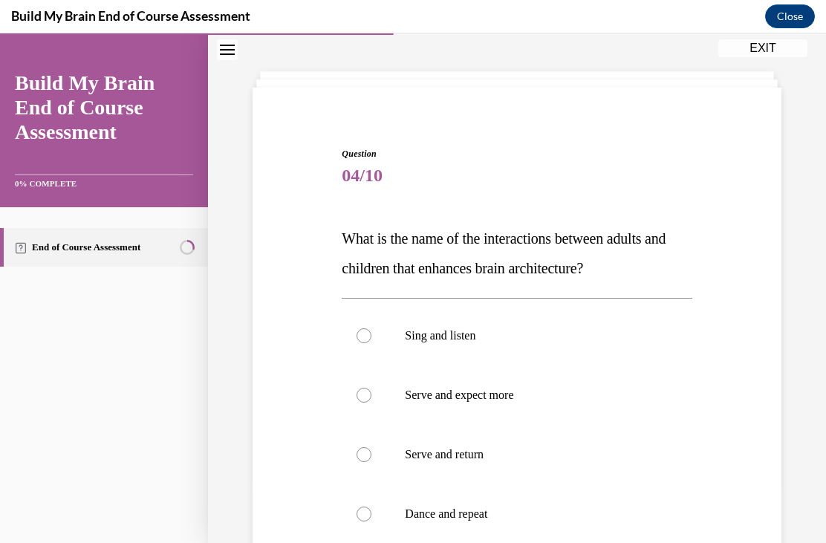
scroll to position [59, 0]
click at [494, 465] on label "Serve and return" at bounding box center [517, 454] width 350 height 59
click at [371, 462] on input "Serve and return" at bounding box center [364, 454] width 15 height 15
radio input "true"
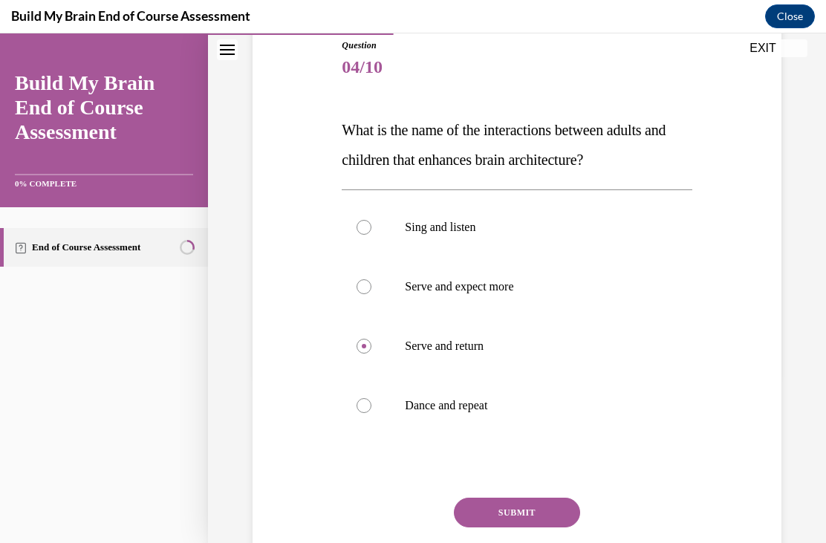
click at [559, 522] on button "SUBMIT" at bounding box center [517, 513] width 126 height 30
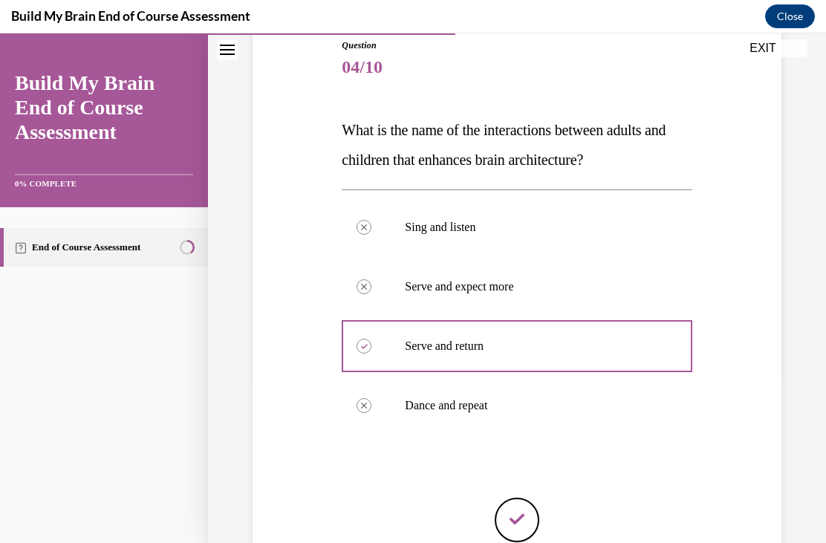
scroll to position [18, 0]
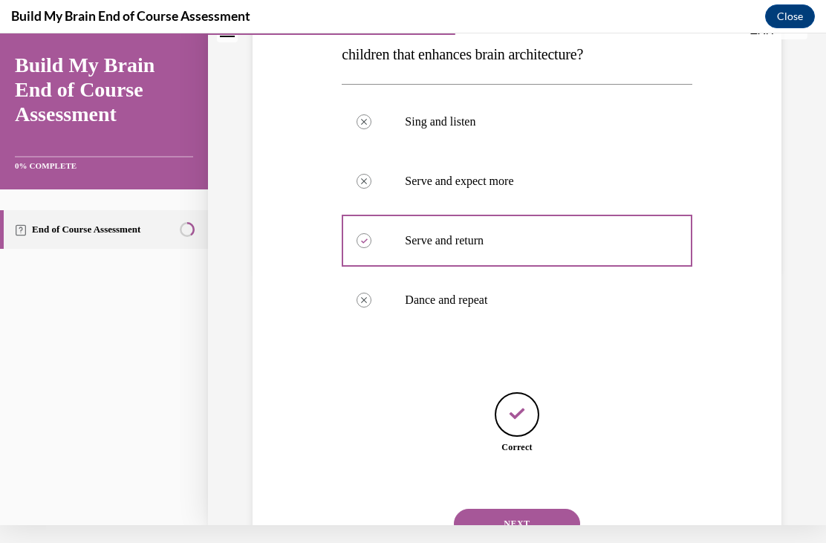
click at [542, 515] on button "NEXT" at bounding box center [517, 524] width 126 height 30
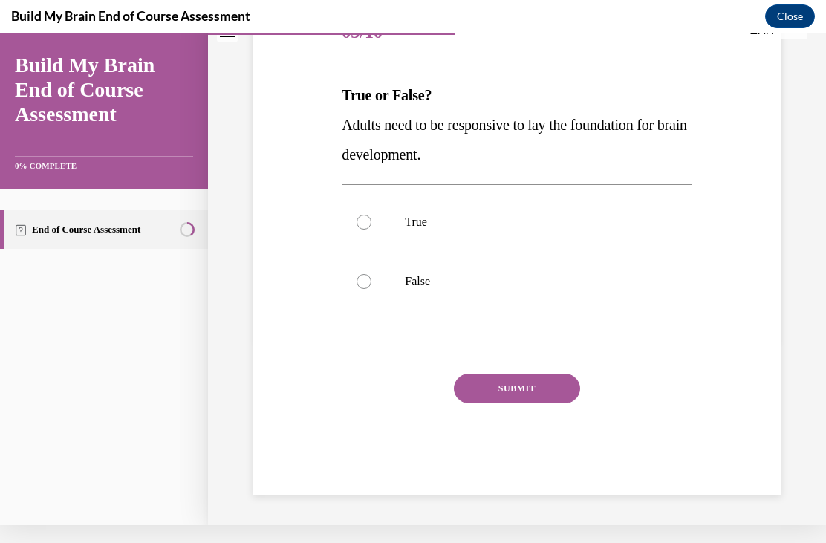
scroll to position [120, 0]
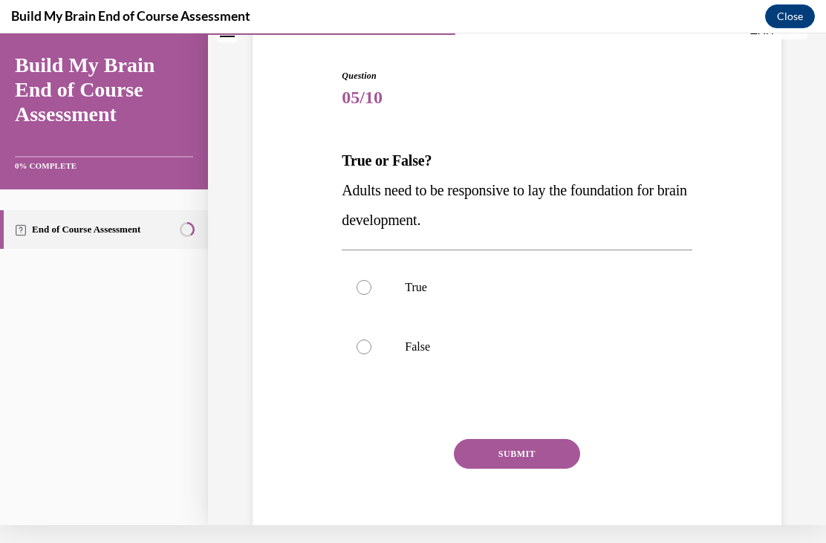
click at [424, 294] on p "True" at bounding box center [530, 287] width 250 height 15
click at [371, 294] on input "True" at bounding box center [364, 287] width 15 height 15
radio input "true"
click at [527, 455] on button "SUBMIT" at bounding box center [517, 454] width 126 height 30
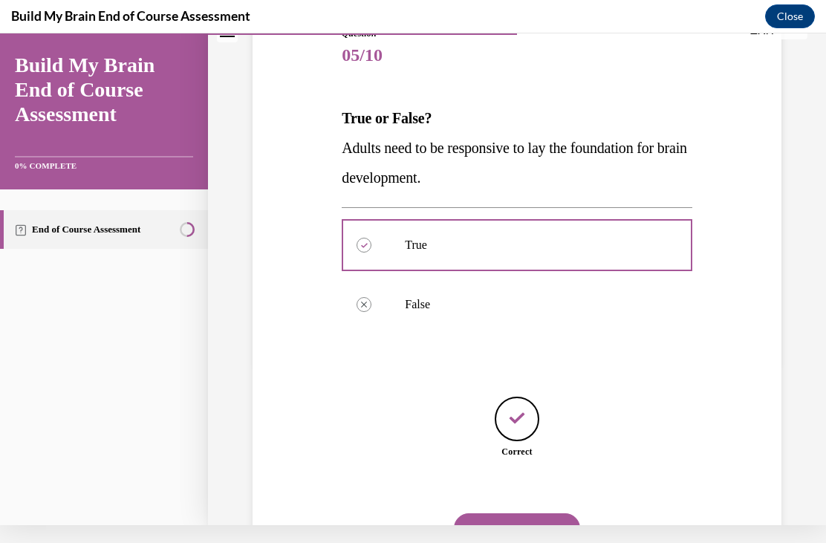
scroll to position [166, 0]
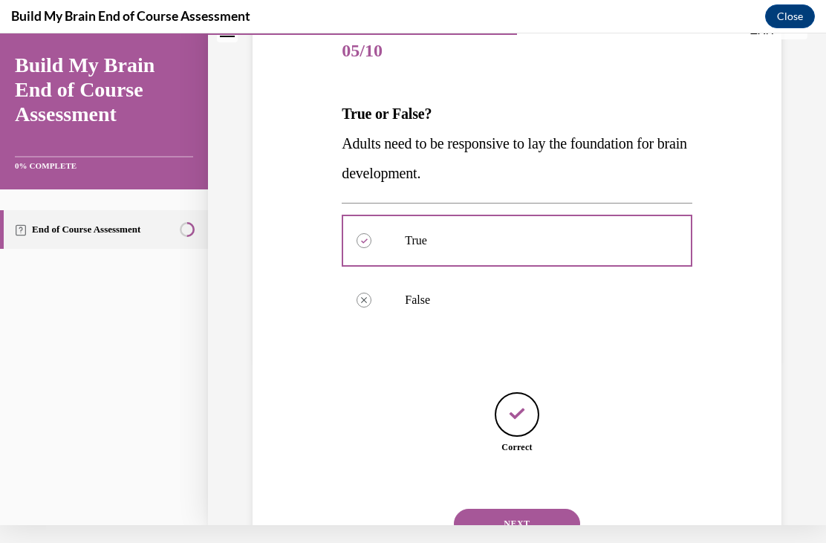
click at [546, 509] on button "NEXT" at bounding box center [517, 524] width 126 height 30
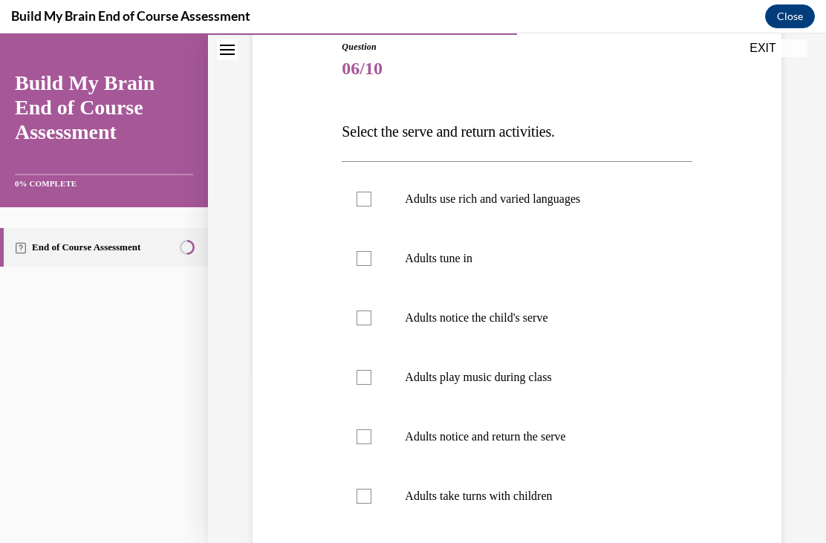
click at [556, 208] on label "Adults use rich and varied languages" at bounding box center [517, 198] width 350 height 59
click at [371, 207] on input "Adults use rich and varied languages" at bounding box center [364, 199] width 15 height 15
checkbox input "true"
click at [469, 261] on p "Adults tune in" at bounding box center [530, 258] width 250 height 15
click at [371, 261] on input "Adults tune in" at bounding box center [364, 258] width 15 height 15
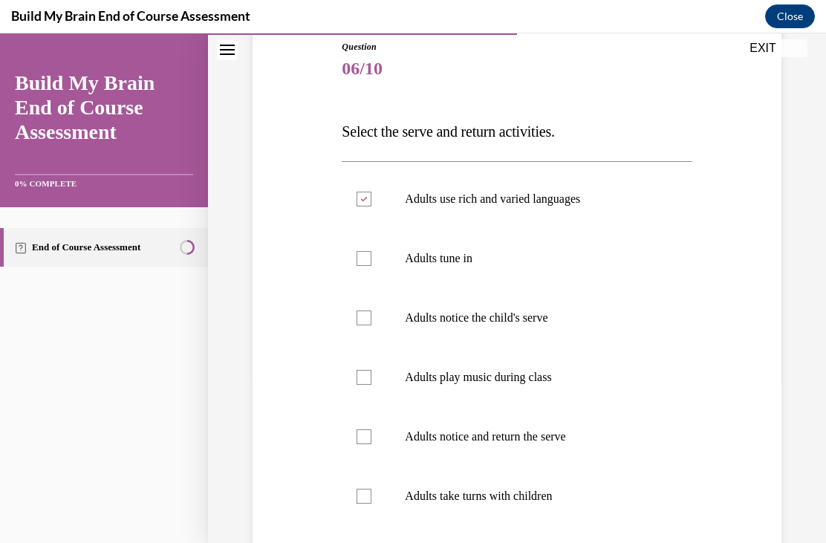
checkbox input "true"
click at [494, 328] on label "Adults notice the child's serve" at bounding box center [517, 317] width 350 height 59
click at [371, 325] on input "Adults notice the child's serve" at bounding box center [364, 318] width 15 height 15
checkbox input "true"
click at [529, 441] on p "Adults notice and return the serve" at bounding box center [530, 436] width 250 height 15
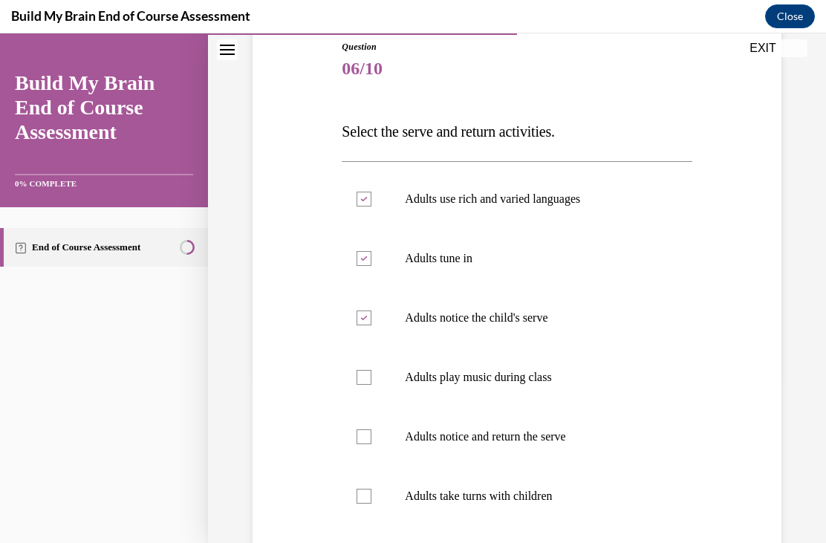
click at [371, 441] on input "Adults notice and return the serve" at bounding box center [364, 436] width 15 height 15
checkbox input "true"
click at [516, 492] on p "Adults take turns with children" at bounding box center [530, 496] width 250 height 15
click at [371, 492] on input "Adults take turns with children" at bounding box center [364, 496] width 15 height 15
checkbox input "true"
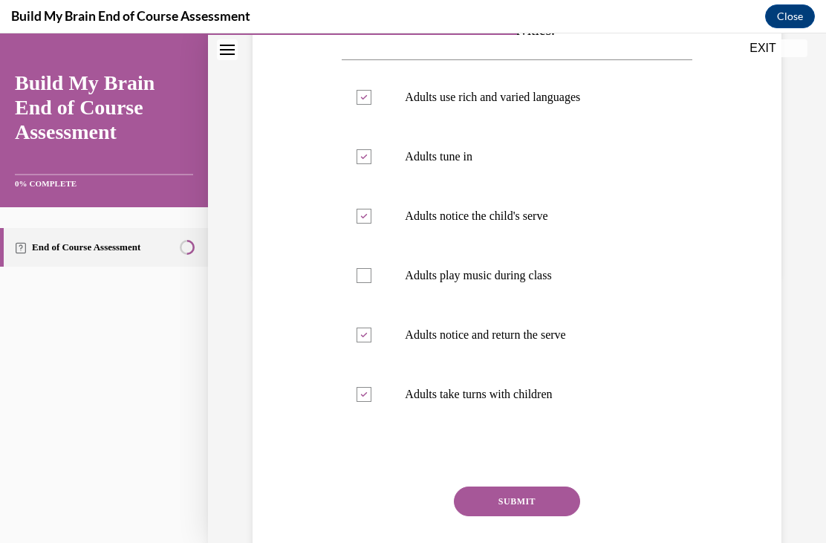
click at [553, 503] on button "SUBMIT" at bounding box center [517, 502] width 126 height 30
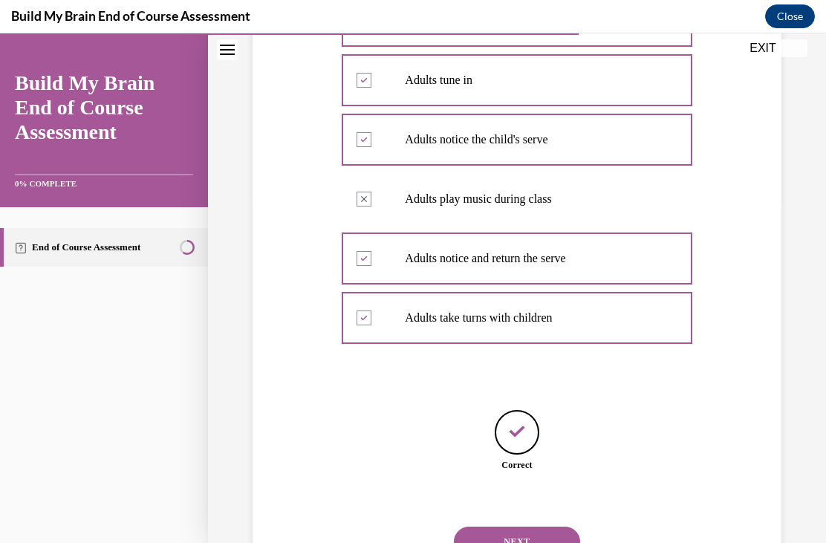
scroll to position [345, 0]
click at [573, 527] on button "NEXT" at bounding box center [517, 542] width 126 height 30
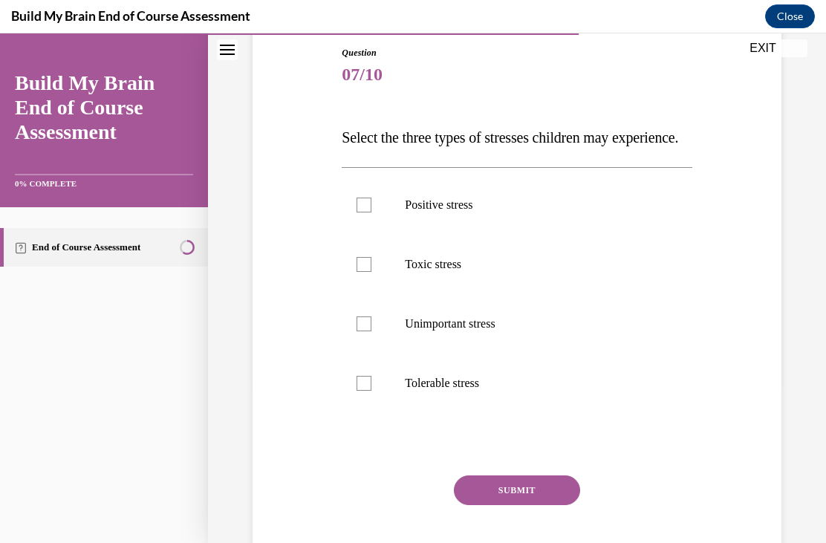
scroll to position [161, 0]
click at [477, 234] on label "Positive stress" at bounding box center [517, 204] width 350 height 59
click at [371, 212] on input "Positive stress" at bounding box center [364, 204] width 15 height 15
checkbox input "true"
click at [465, 412] on label "Tolerable stress" at bounding box center [517, 382] width 350 height 59
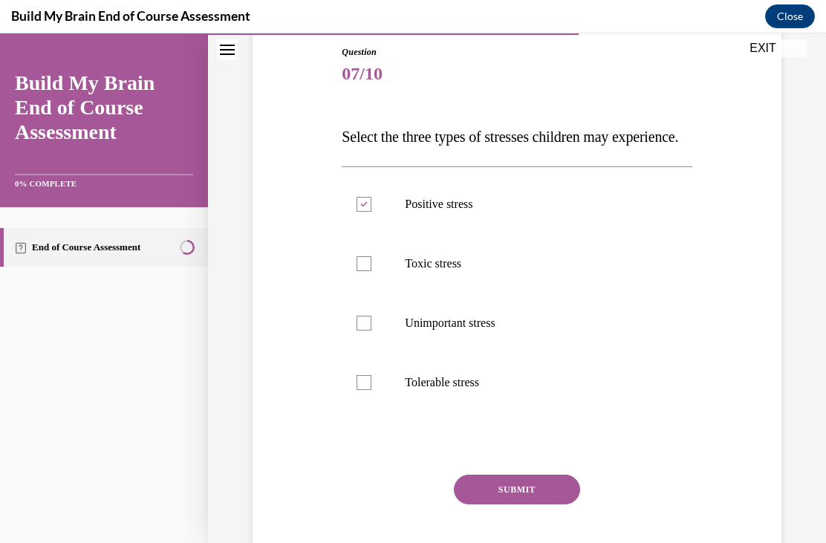
click at [371, 390] on input "Tolerable stress" at bounding box center [364, 382] width 15 height 15
checkbox input "true"
click at [472, 271] on p "Toxic stress" at bounding box center [530, 263] width 250 height 15
click at [371, 271] on input "Toxic stress" at bounding box center [364, 263] width 15 height 15
checkbox input "true"
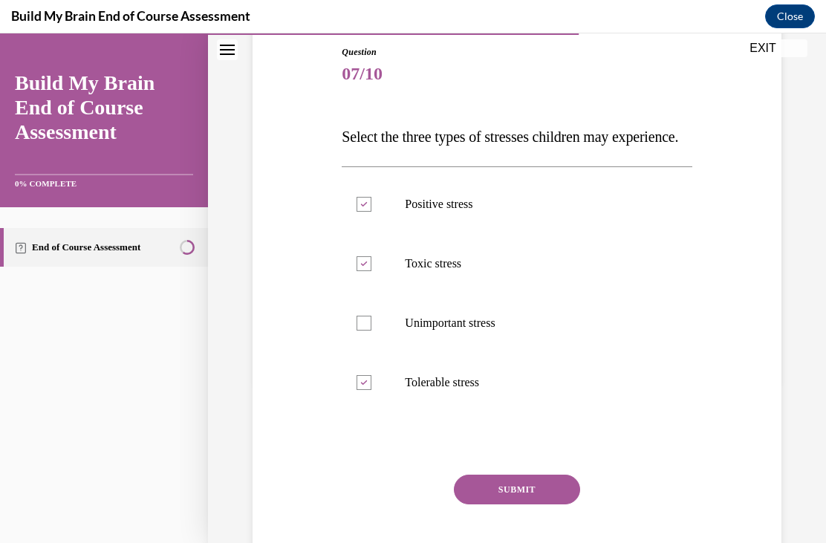
click at [559, 504] on button "SUBMIT" at bounding box center [517, 490] width 126 height 30
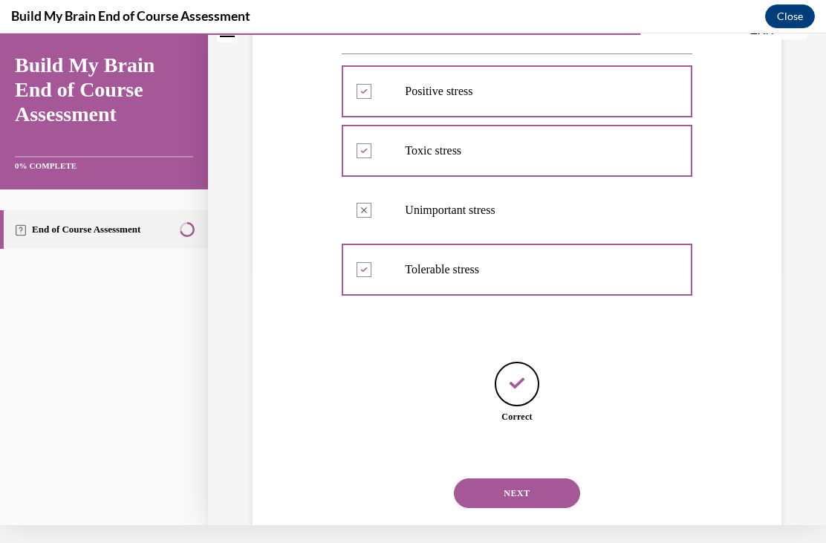
scroll to position [256, 0]
click at [548, 506] on button "NEXT" at bounding box center [517, 494] width 126 height 30
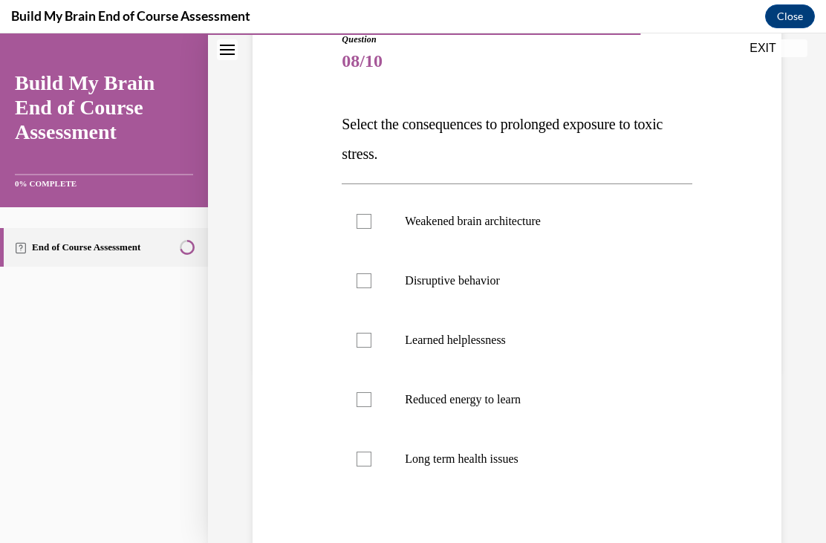
scroll to position [174, 0]
click at [539, 222] on p "Weakened brain architecture" at bounding box center [530, 221] width 250 height 15
click at [371, 222] on input "Weakened brain architecture" at bounding box center [364, 221] width 15 height 15
checkbox input "true"
click at [513, 287] on p "Disruptive behavior" at bounding box center [530, 280] width 250 height 15
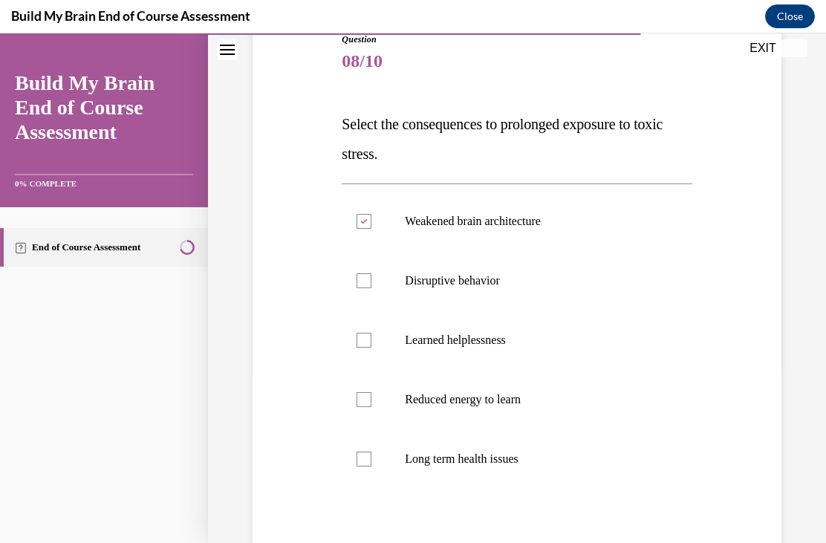
click at [371, 287] on input "Disruptive behavior" at bounding box center [364, 280] width 15 height 15
checkbox input "true"
click at [491, 345] on p "Learned helplessness" at bounding box center [530, 340] width 250 height 15
click at [371, 345] on input "Learned helplessness" at bounding box center [364, 340] width 15 height 15
checkbox input "true"
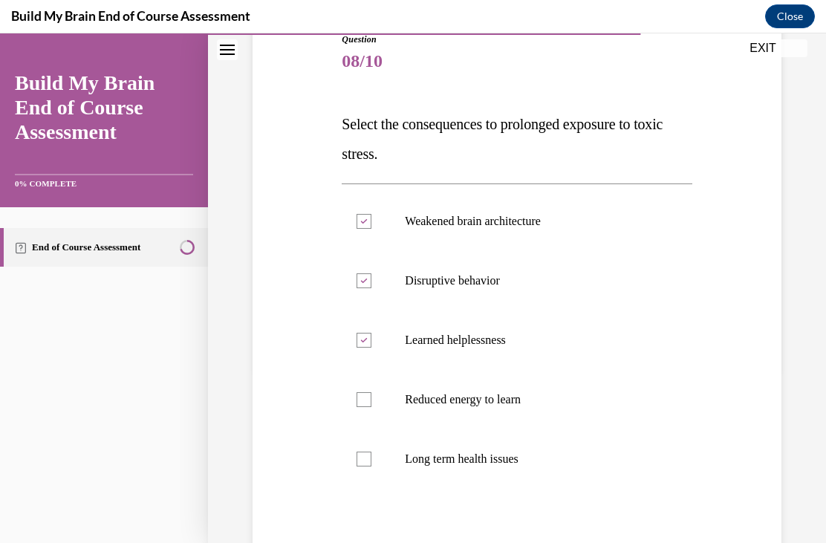
click at [513, 403] on p "Reduced energy to learn" at bounding box center [530, 399] width 250 height 15
click at [371, 403] on input "Reduced energy to learn" at bounding box center [364, 399] width 15 height 15
checkbox input "true"
click at [486, 476] on label "Long term health issues" at bounding box center [517, 458] width 350 height 59
click at [371, 467] on input "Long term health issues" at bounding box center [364, 459] width 15 height 15
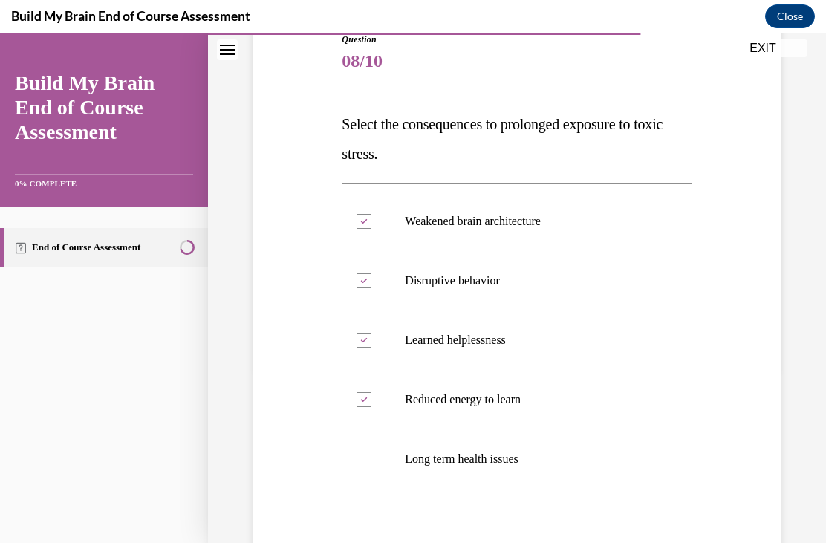
checkbox input "true"
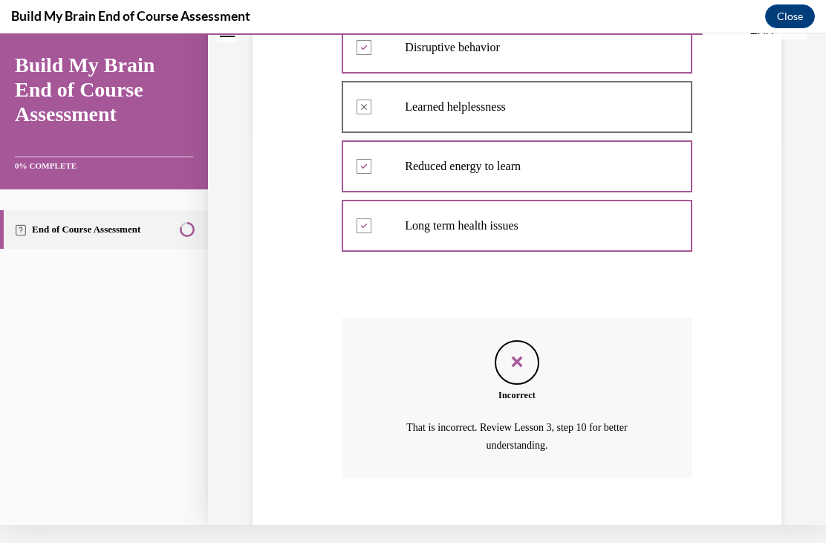
scroll to position [405, 0]
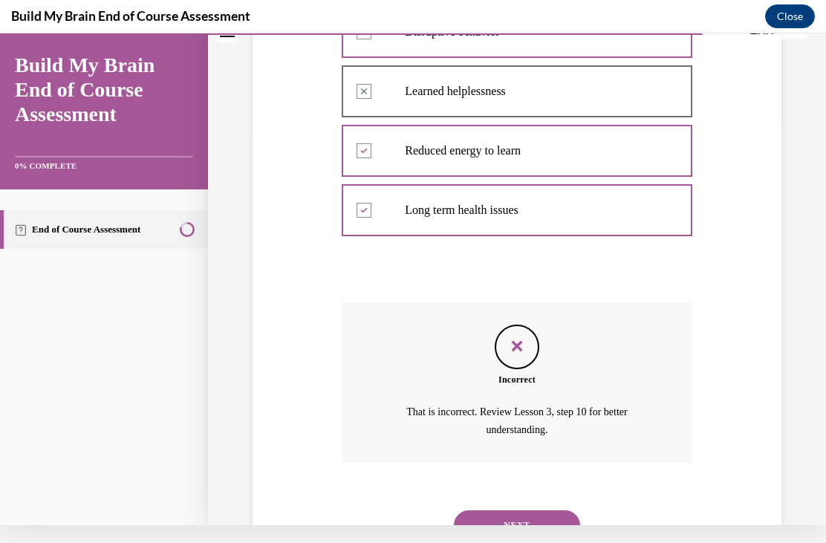
click at [546, 510] on button "NEXT" at bounding box center [517, 525] width 126 height 30
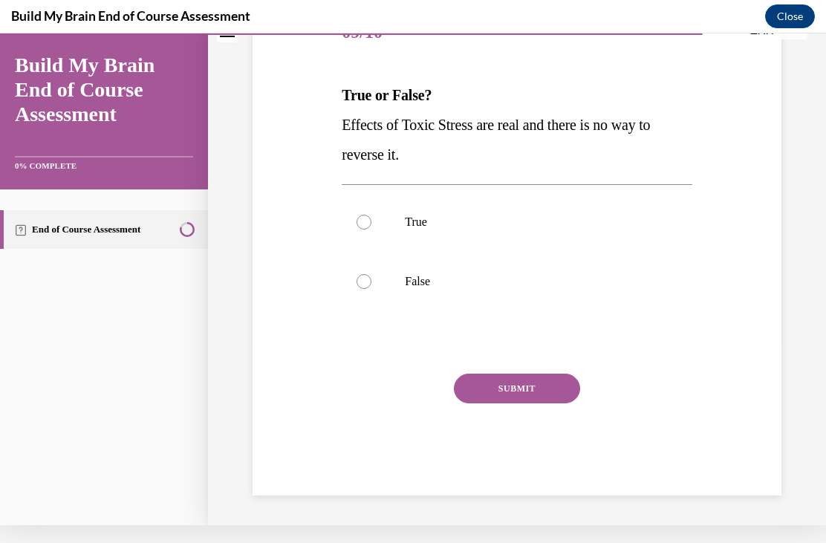
scroll to position [120, 0]
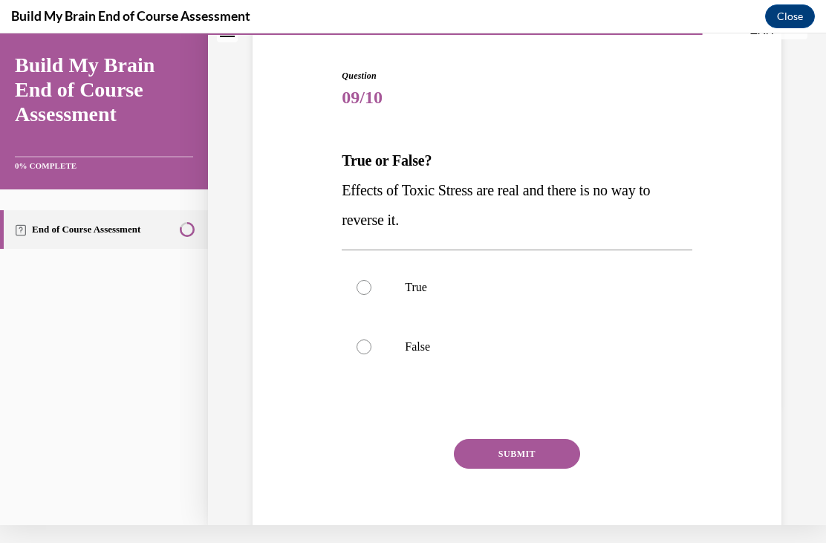
click at [408, 356] on label "False" at bounding box center [517, 346] width 350 height 59
click at [371, 354] on input "False" at bounding box center [364, 347] width 15 height 15
radio input "true"
click at [507, 467] on button "SUBMIT" at bounding box center [517, 454] width 126 height 30
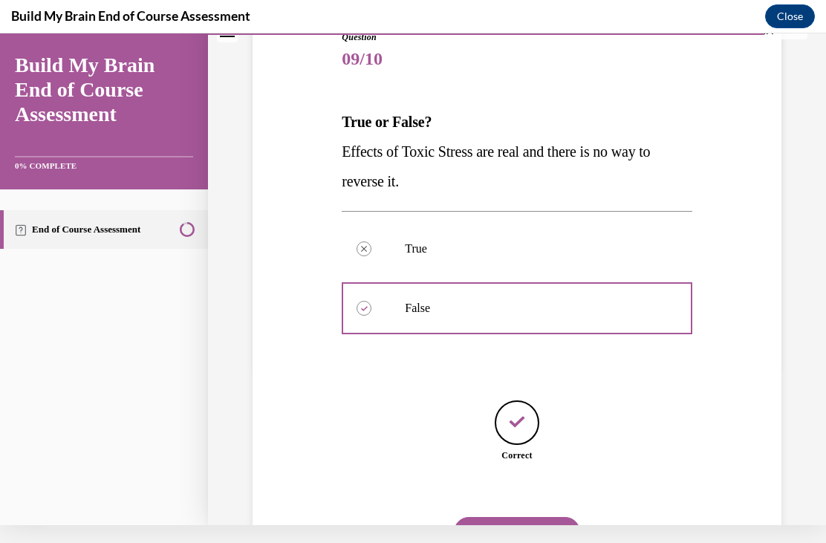
scroll to position [166, 0]
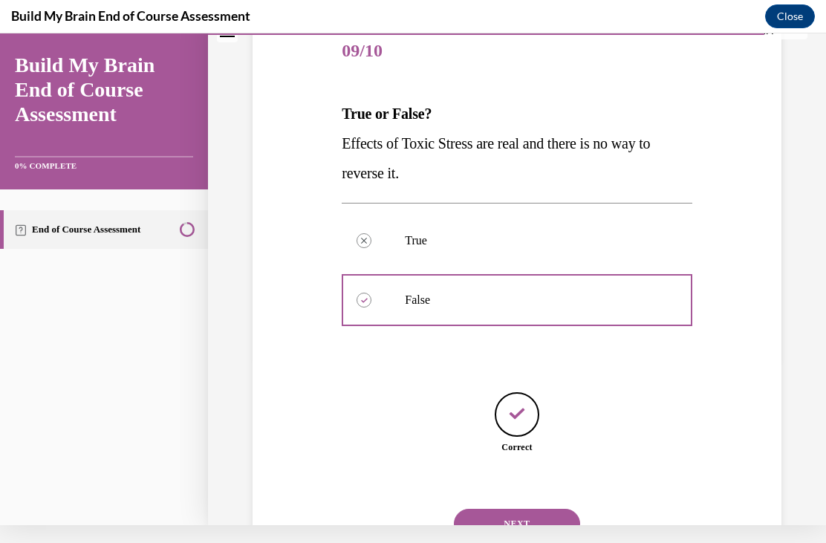
click at [556, 511] on button "NEXT" at bounding box center [517, 524] width 126 height 30
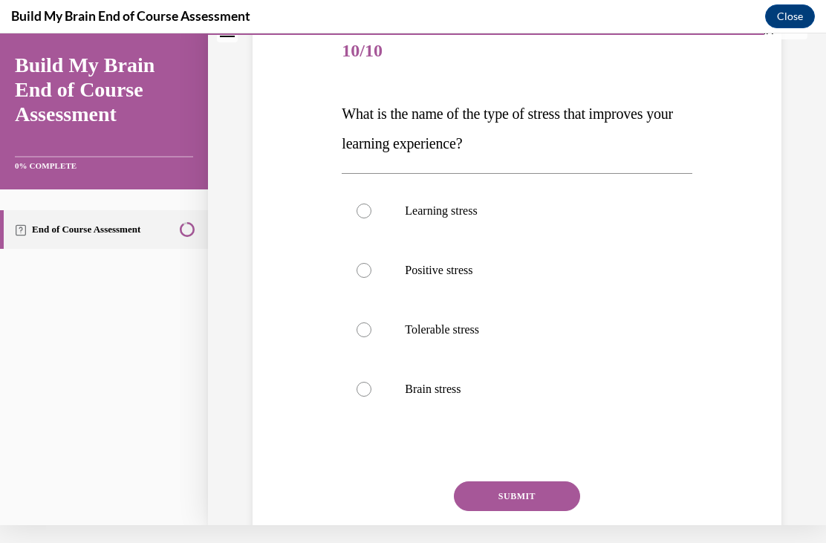
scroll to position [0, 0]
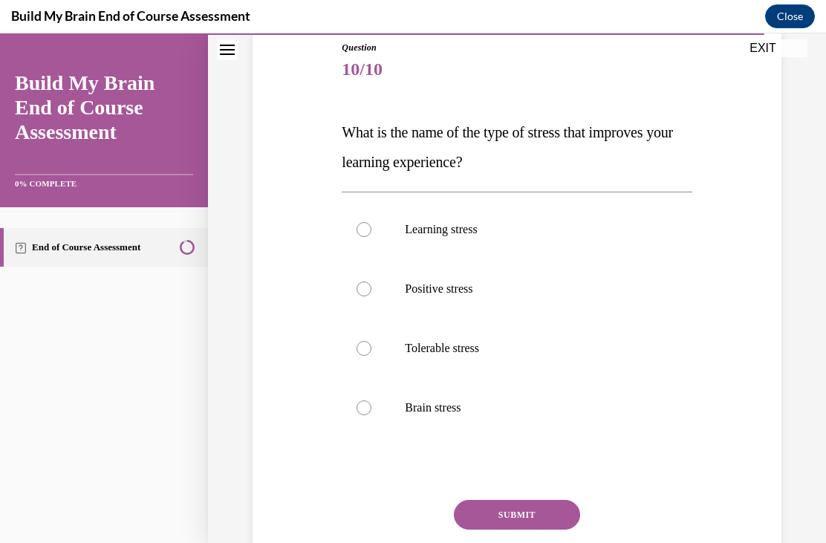
click at [448, 292] on p "Positive stress" at bounding box center [530, 289] width 250 height 15
click at [371, 292] on input "Positive stress" at bounding box center [364, 289] width 15 height 15
radio input "true"
click at [530, 514] on button "SUBMIT" at bounding box center [517, 515] width 126 height 30
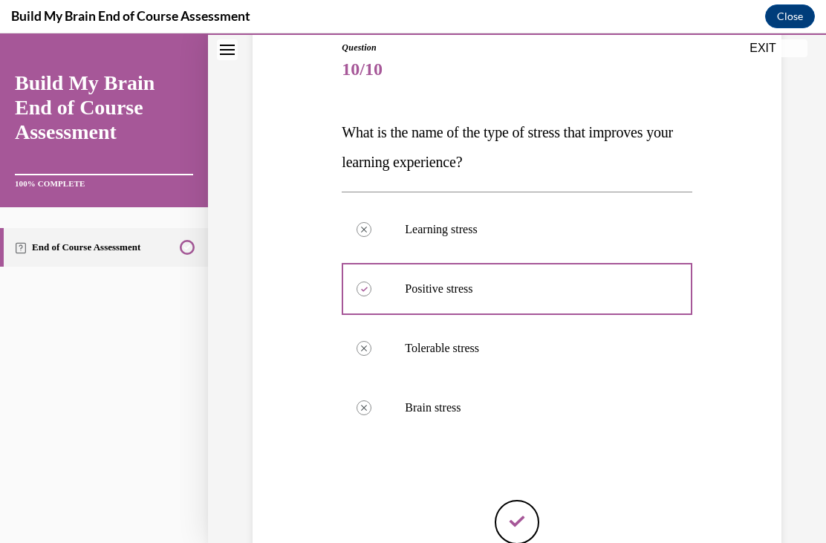
scroll to position [18, 0]
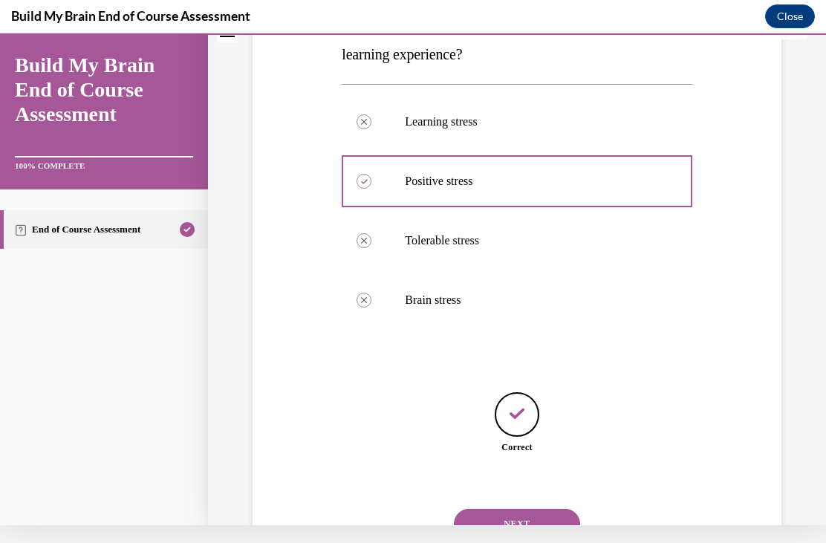
click at [535, 512] on button "NEXT" at bounding box center [517, 524] width 126 height 30
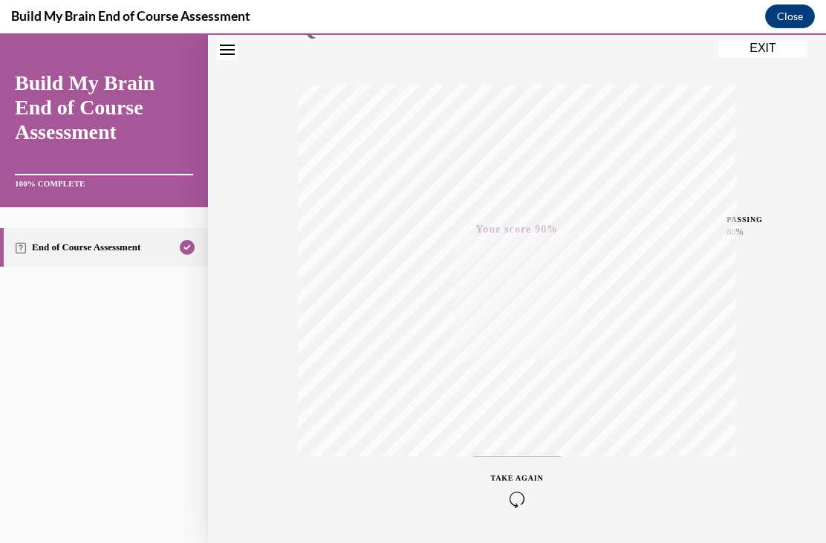
scroll to position [204, 0]
click at [770, 54] on button "EXIT" at bounding box center [762, 48] width 89 height 18
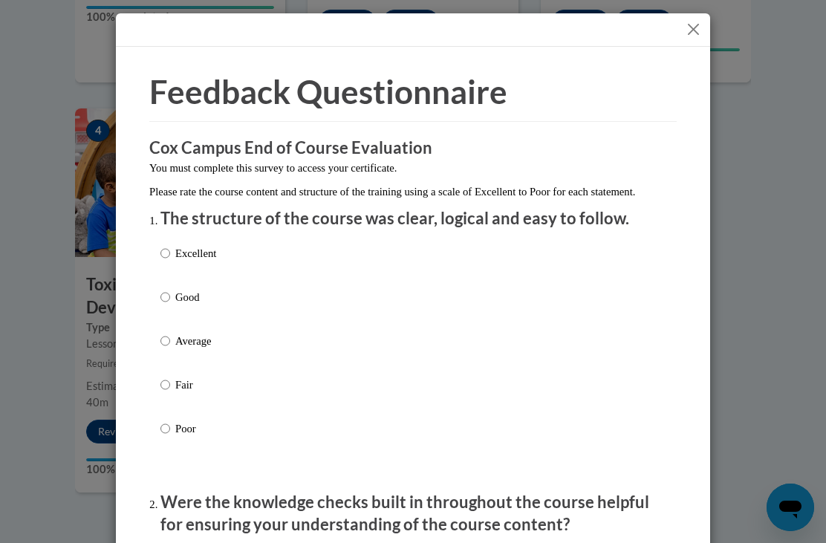
click at [169, 290] on input "Good" at bounding box center [165, 297] width 10 height 16
radio input "true"
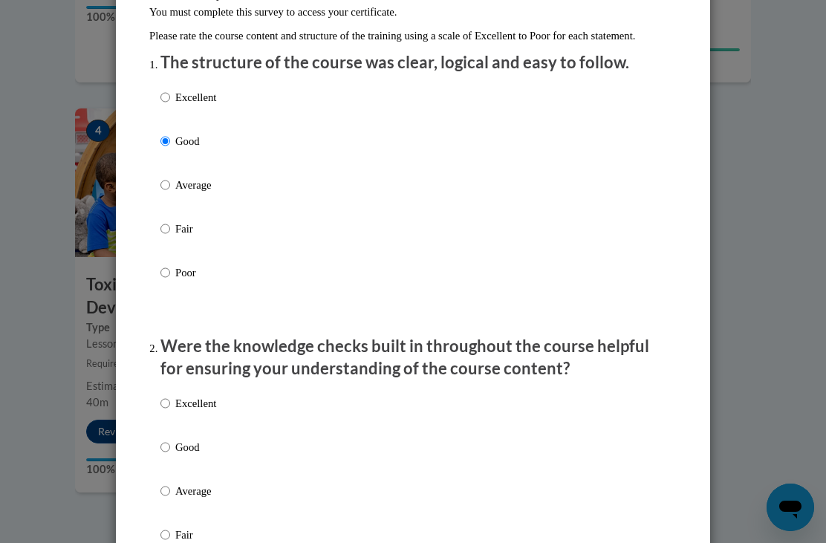
click at [184, 443] on p "Good" at bounding box center [195, 447] width 41 height 16
click at [170, 443] on input "Good" at bounding box center [165, 447] width 10 height 16
radio input "true"
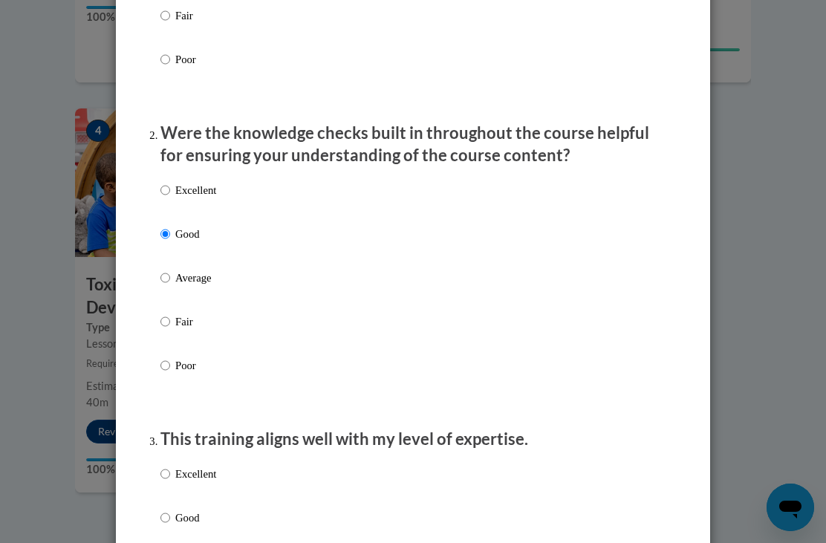
scroll to position [374, 0]
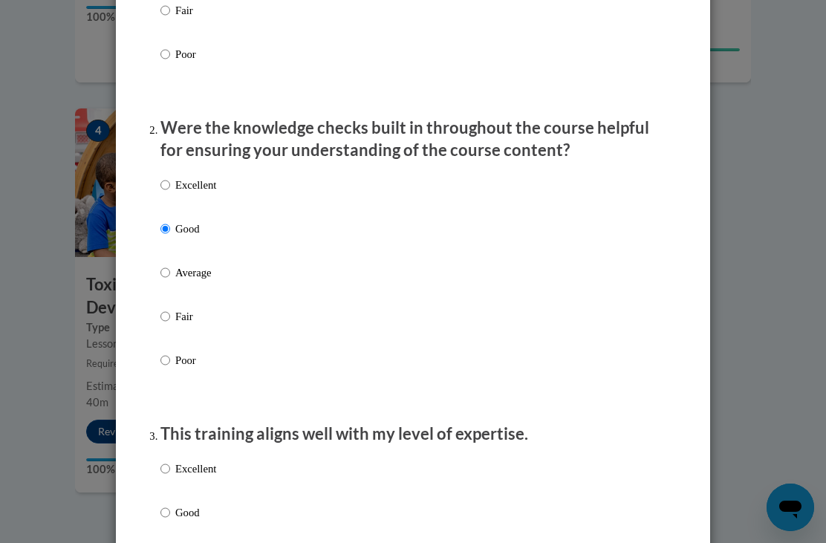
click at [182, 515] on p "Good" at bounding box center [195, 512] width 41 height 16
click at [170, 515] on input "Good" at bounding box center [165, 512] width 10 height 16
radio input "true"
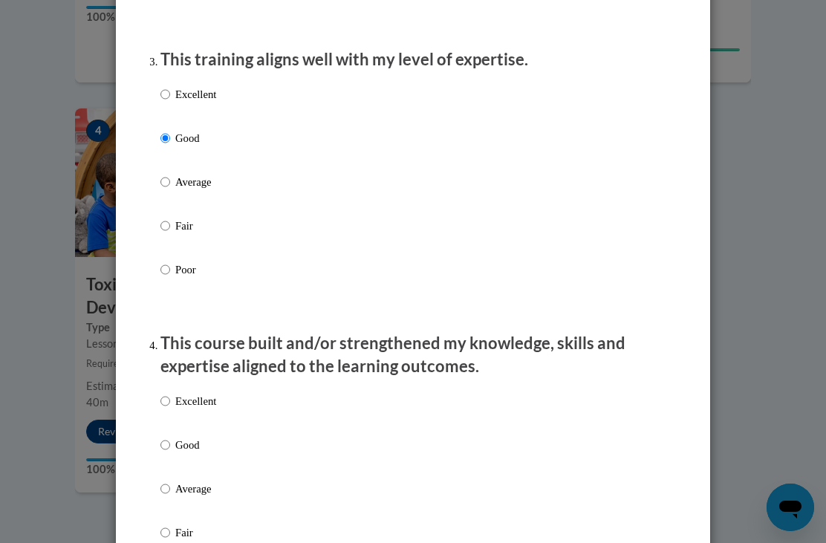
scroll to position [773, 0]
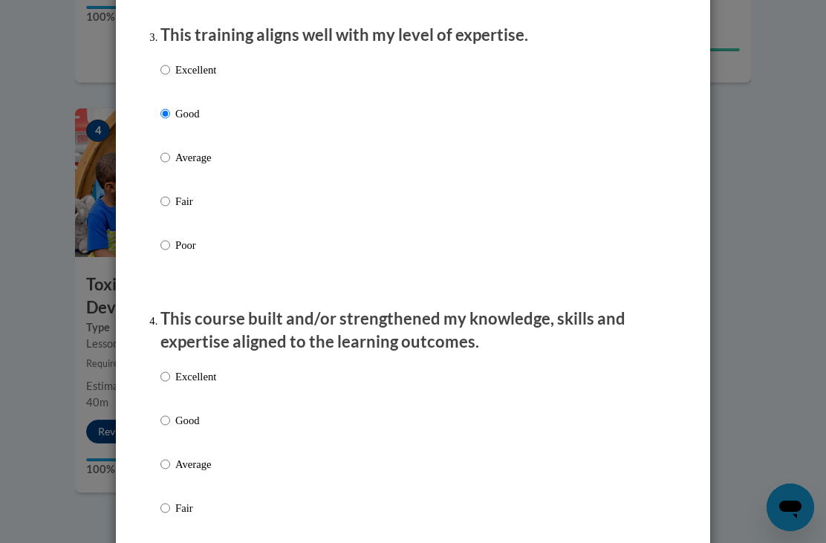
click at [189, 423] on p "Good" at bounding box center [195, 420] width 41 height 16
click at [170, 423] on input "Good" at bounding box center [165, 420] width 10 height 16
radio input "true"
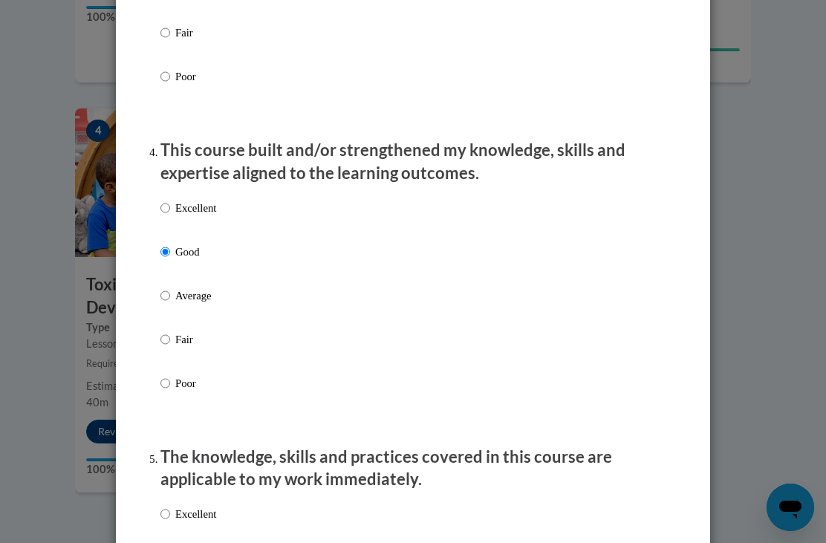
scroll to position [1101, 0]
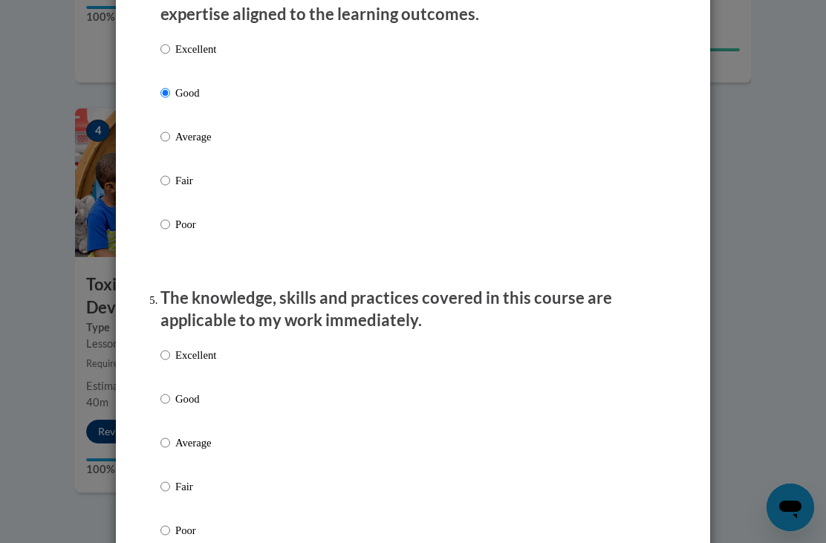
click at [181, 400] on p "Good" at bounding box center [195, 399] width 41 height 16
click at [170, 400] on input "Good" at bounding box center [165, 399] width 10 height 16
radio input "true"
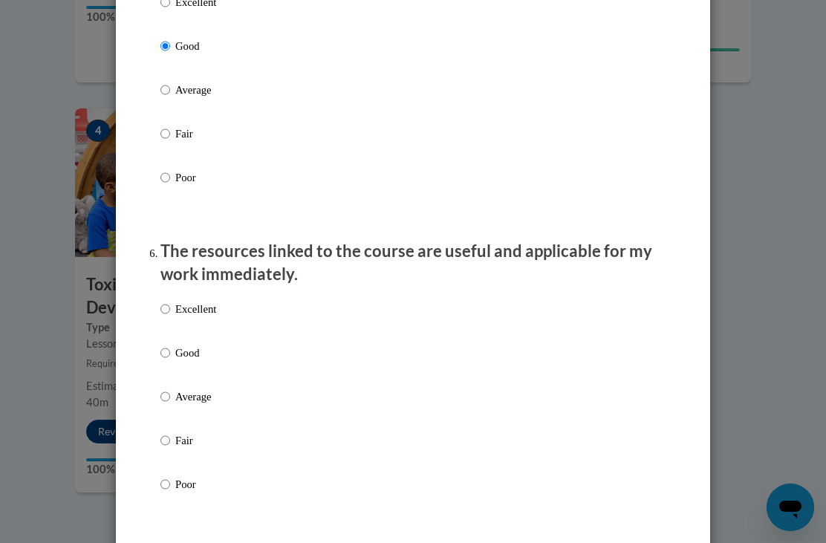
scroll to position [1495, 0]
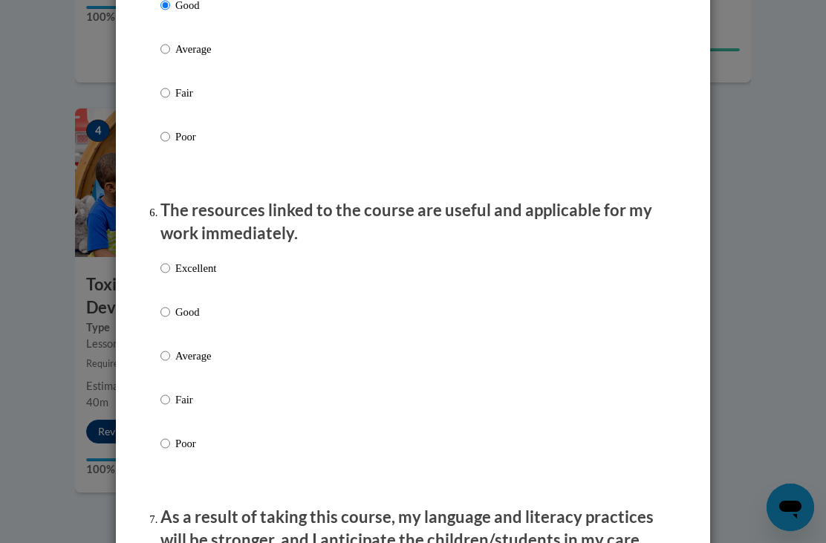
click at [204, 304] on p "Good" at bounding box center [195, 312] width 41 height 16
click at [170, 304] on input "Good" at bounding box center [165, 312] width 10 height 16
radio input "true"
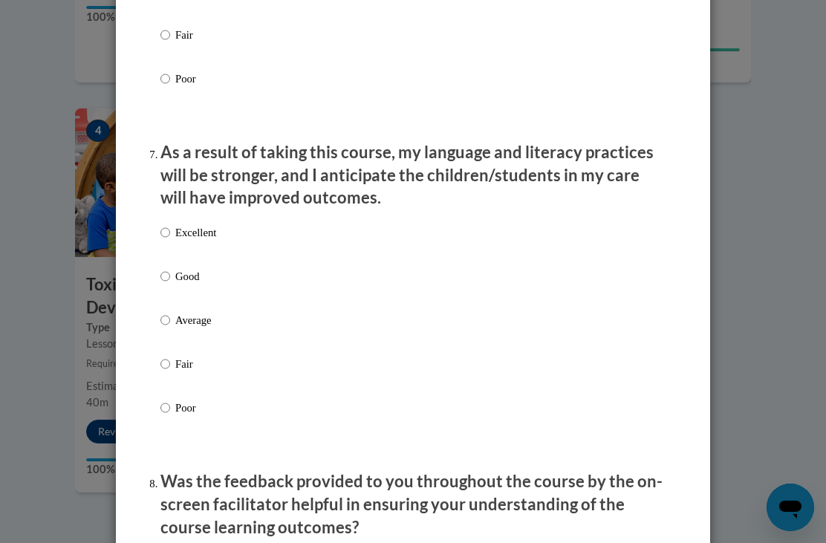
scroll to position [1864, 0]
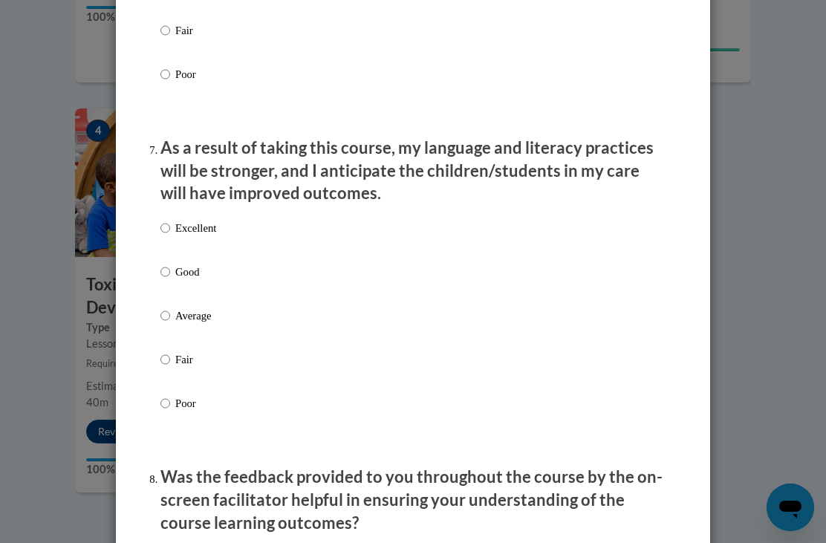
click at [198, 269] on p "Good" at bounding box center [195, 272] width 41 height 16
click at [170, 269] on input "Good" at bounding box center [165, 272] width 10 height 16
radio input "true"
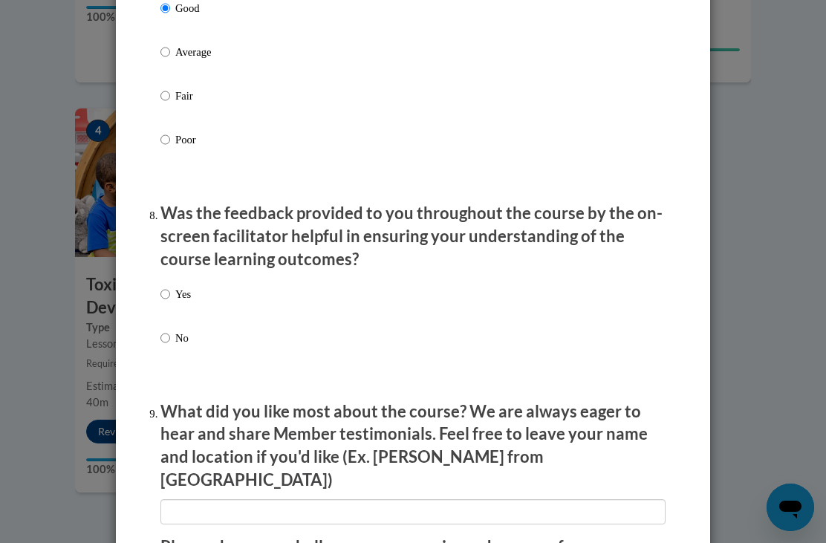
scroll to position [2128, 0]
click at [189, 286] on p "Yes" at bounding box center [183, 294] width 16 height 16
click at [170, 286] on input "Yes" at bounding box center [165, 294] width 10 height 16
radio input "true"
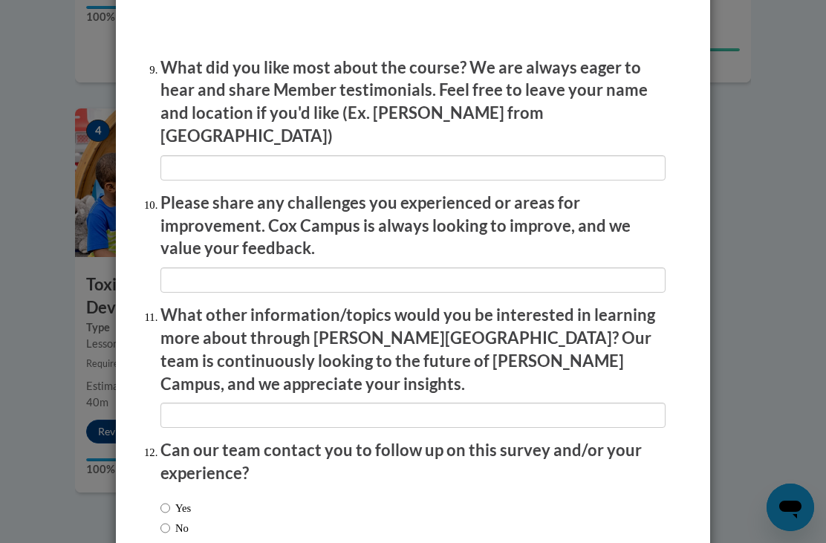
scroll to position [2470, 0]
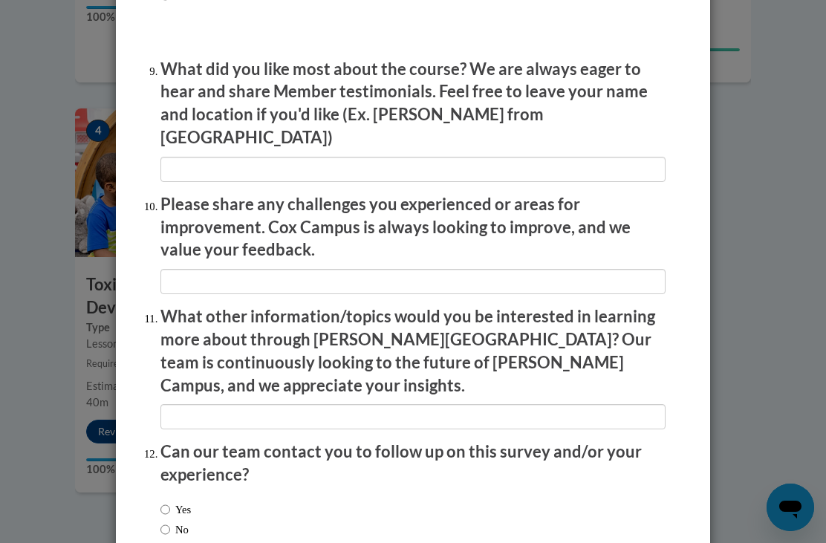
click at [181, 501] on label "Yes" at bounding box center [175, 509] width 30 height 16
click at [170, 501] on input "Yes" at bounding box center [165, 509] width 10 height 16
radio input "true"
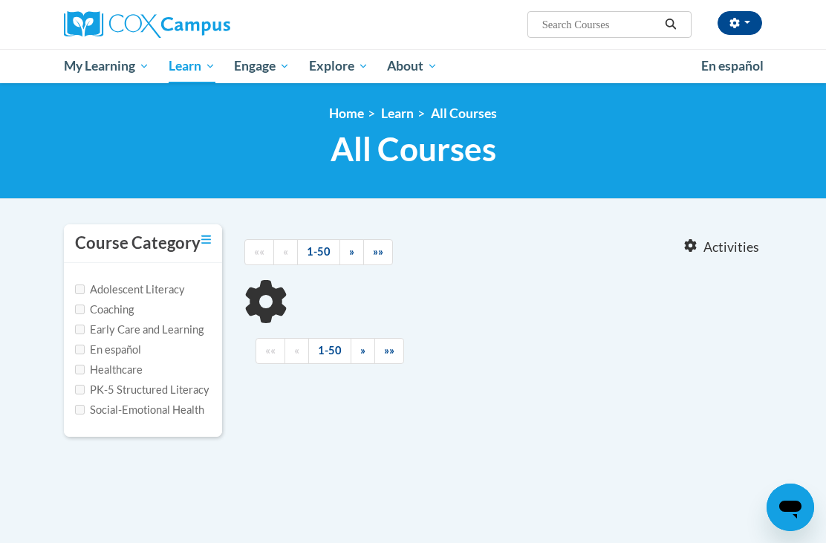
type input "Build my brain"
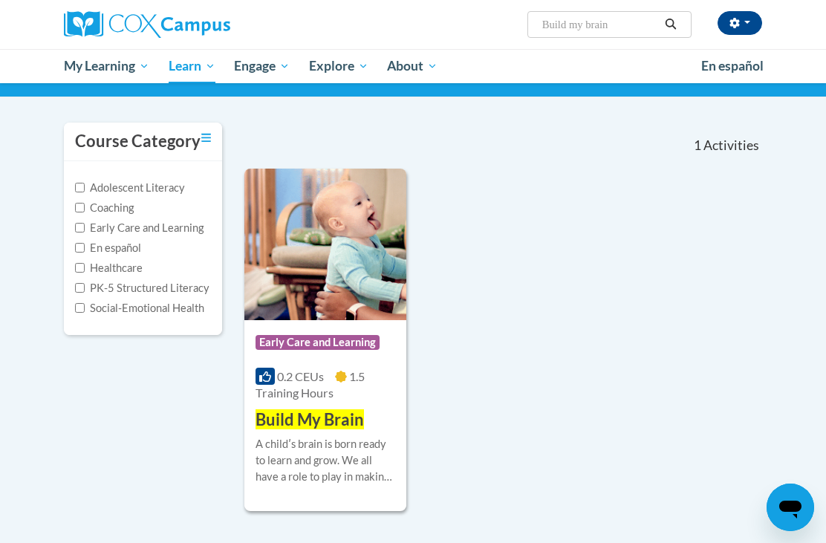
scroll to position [102, 0]
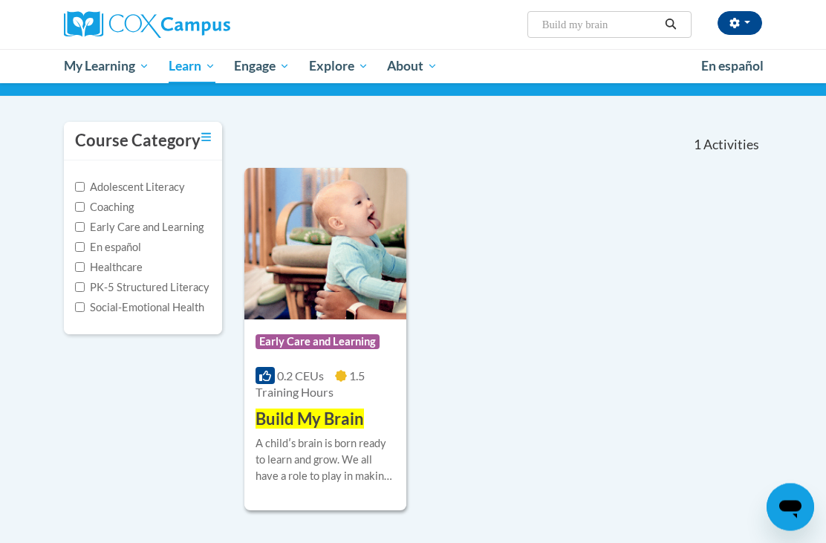
click at [360, 441] on div "A childʹs brain is born ready to learn and grow. We all have a role to play in …" at bounding box center [326, 460] width 140 height 49
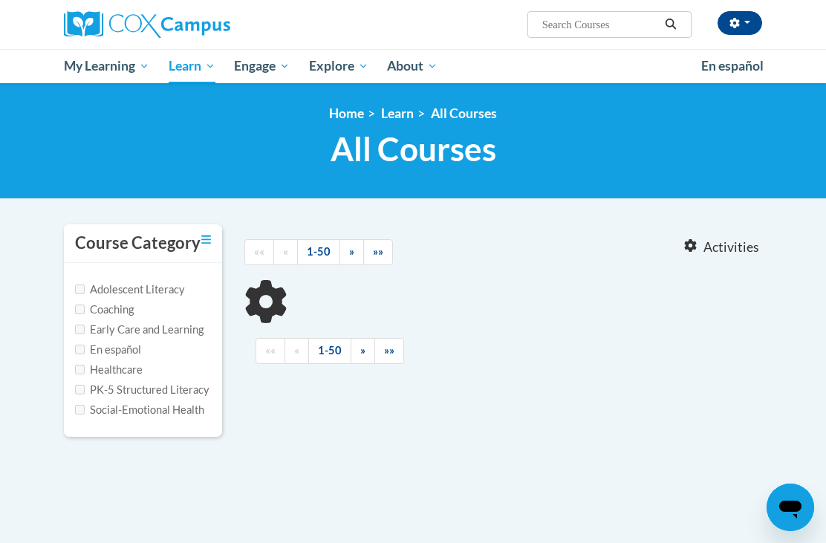
type input "Building worl knowledge"
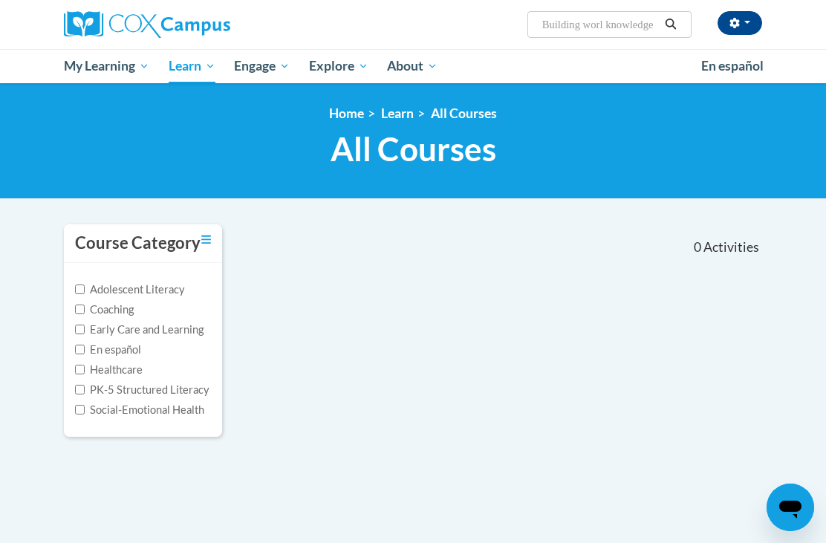
click at [0, 0] on link "All Courses" at bounding box center [0, 0] width 0 height 0
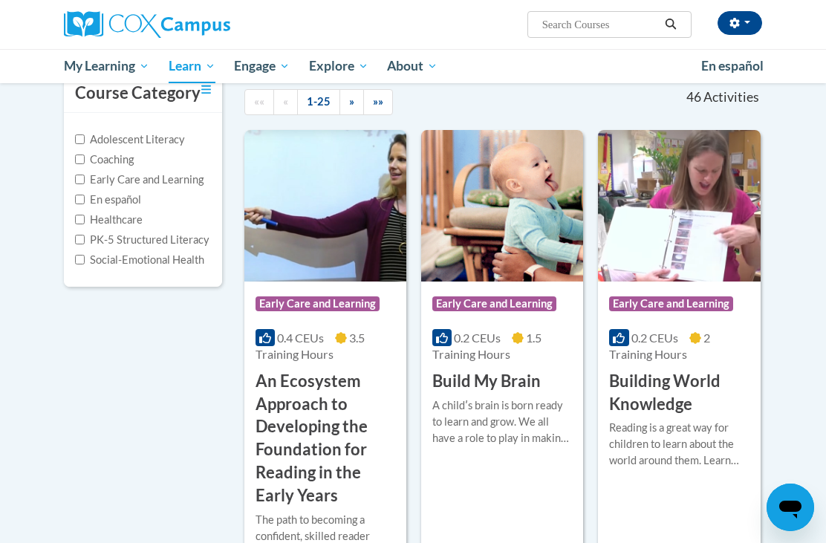
scroll to position [226, 0]
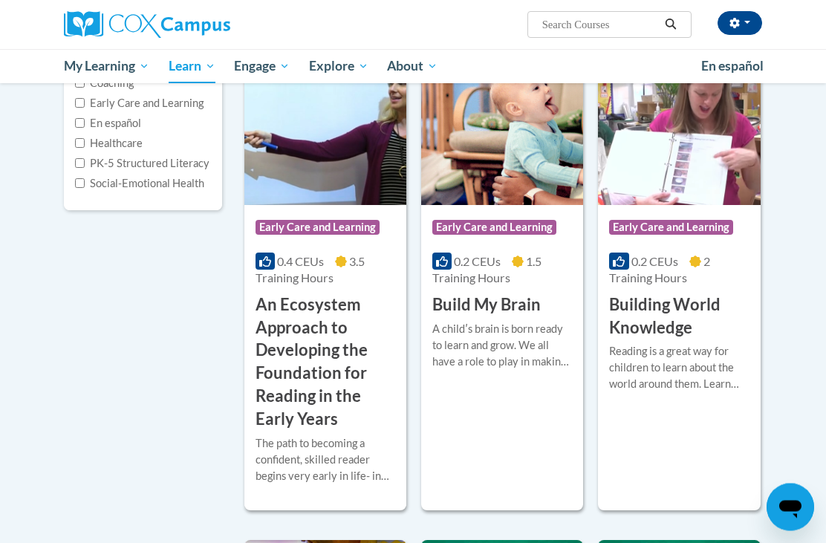
click at [663, 316] on h3 "Building World Knowledge" at bounding box center [679, 317] width 140 height 46
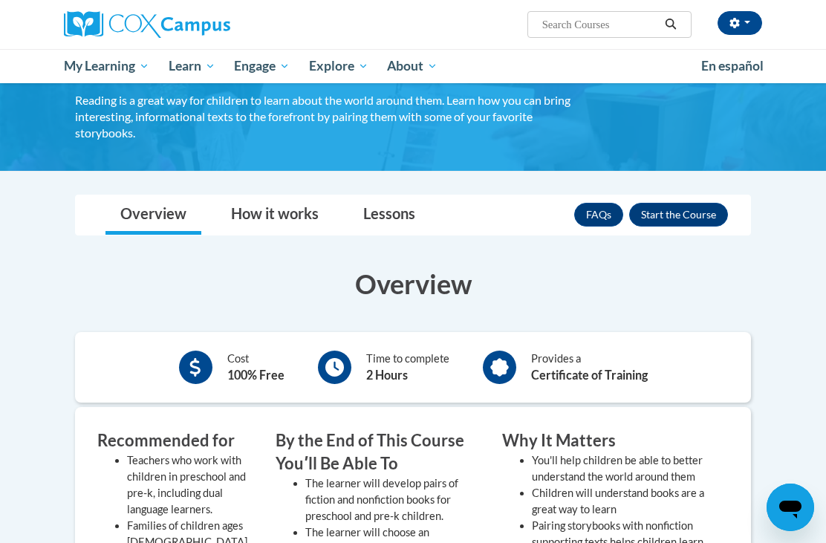
scroll to position [107, 0]
click at [402, 210] on link "Lessons" at bounding box center [389, 215] width 82 height 39
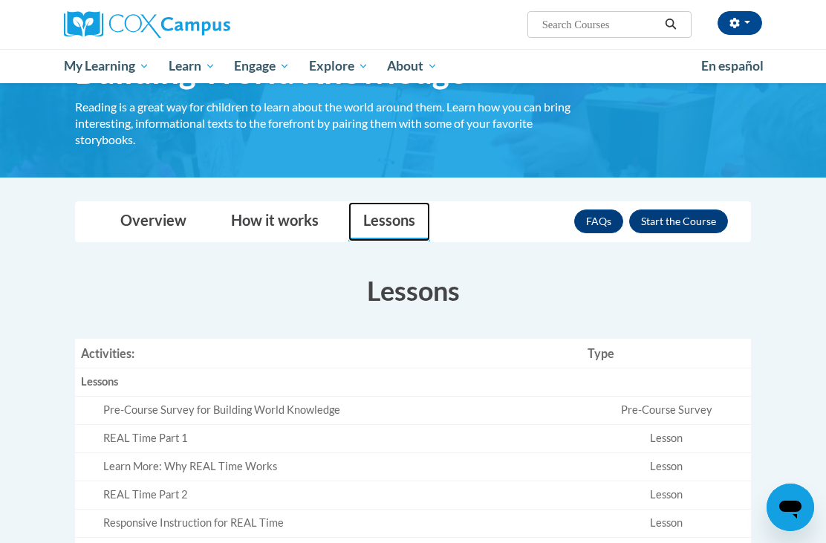
scroll to position [100, 0]
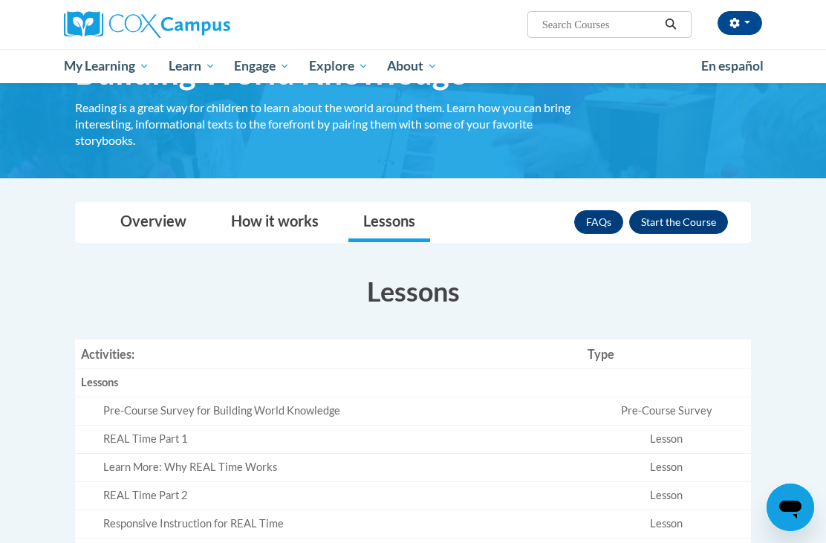
click at [675, 227] on button "Enroll" at bounding box center [678, 222] width 99 height 24
